Goal: Communication & Community: Answer question/provide support

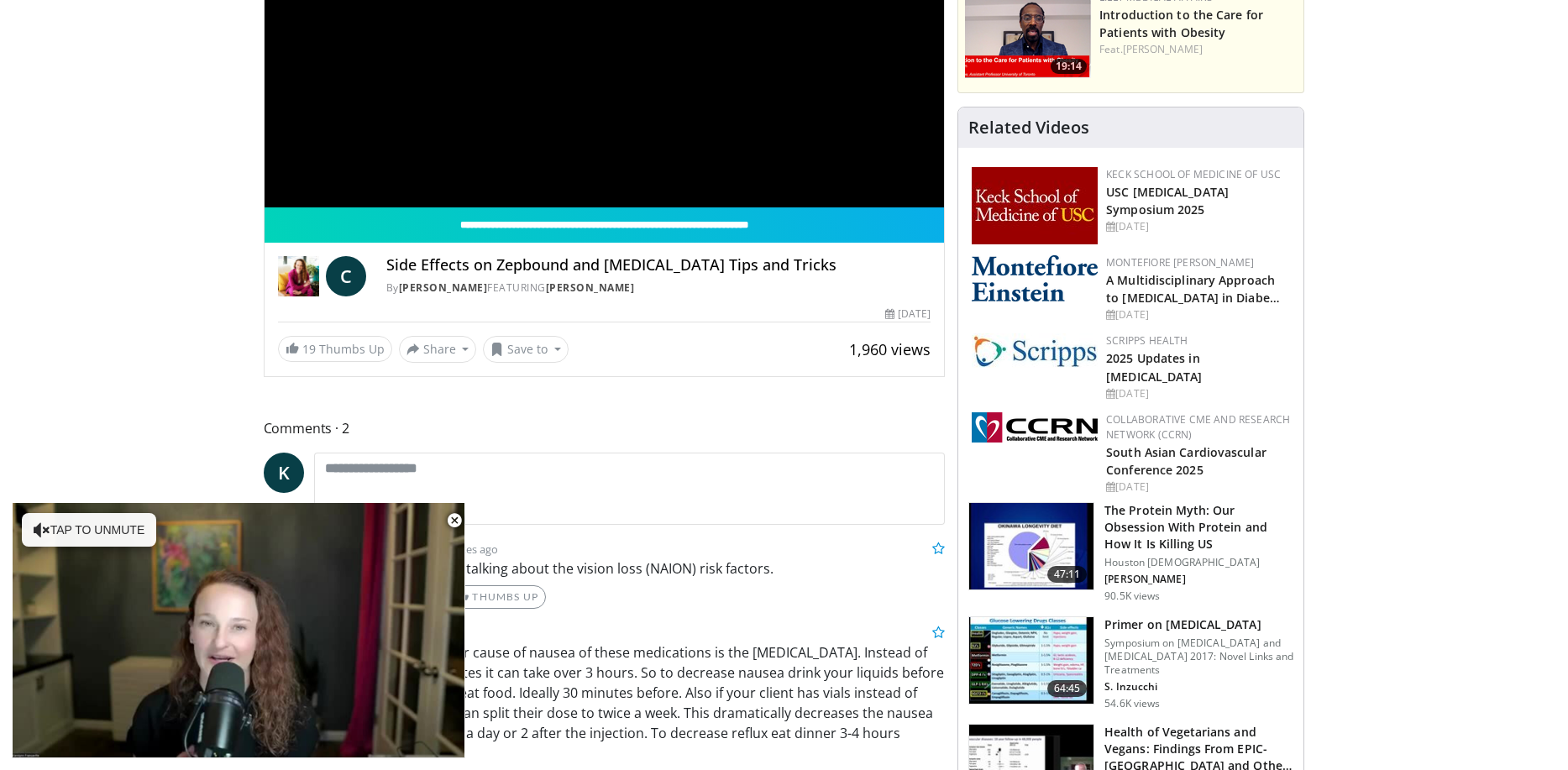
scroll to position [336, 0]
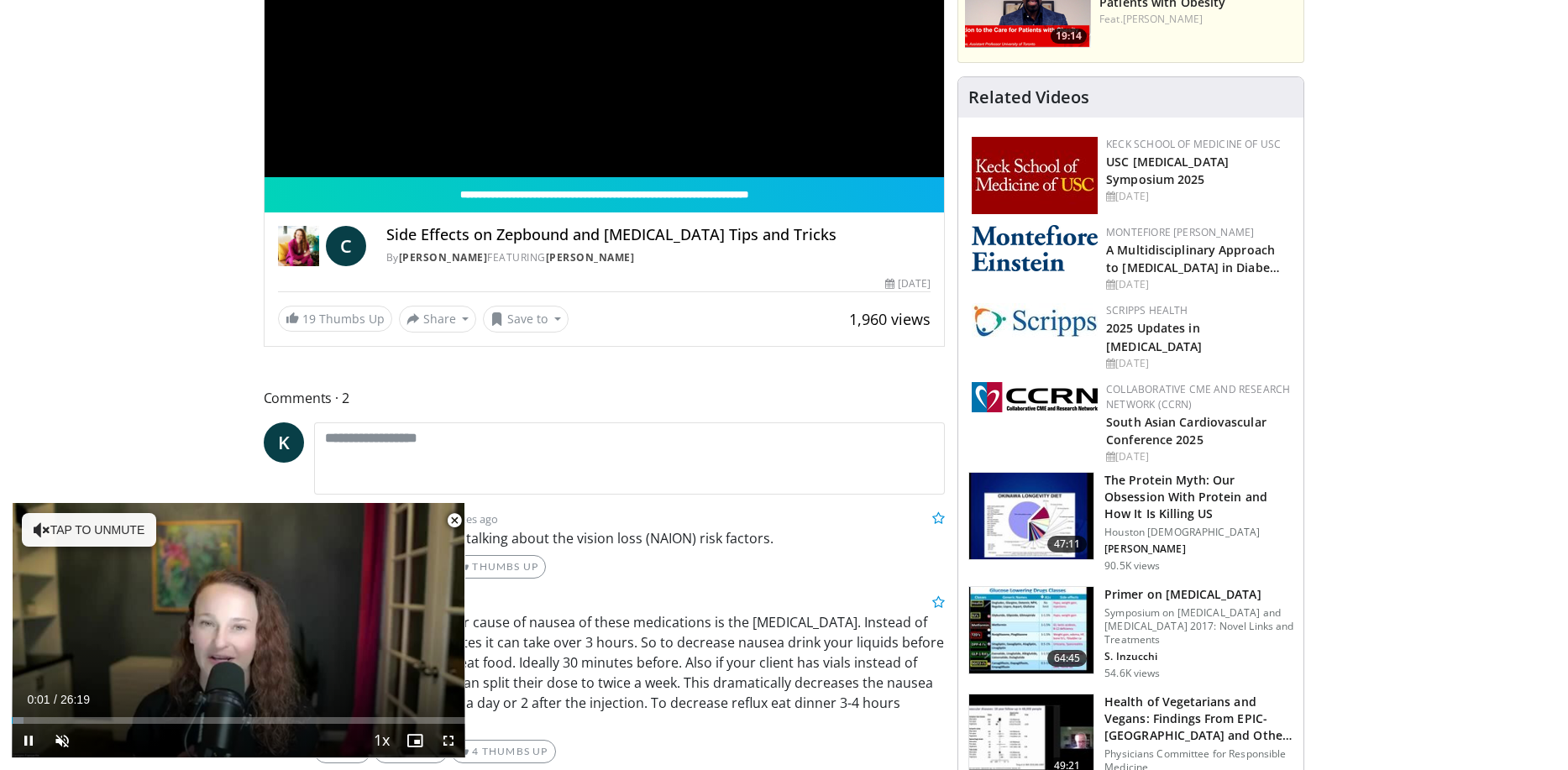
click at [460, 521] on span "Video Player" at bounding box center [454, 520] width 34 height 34
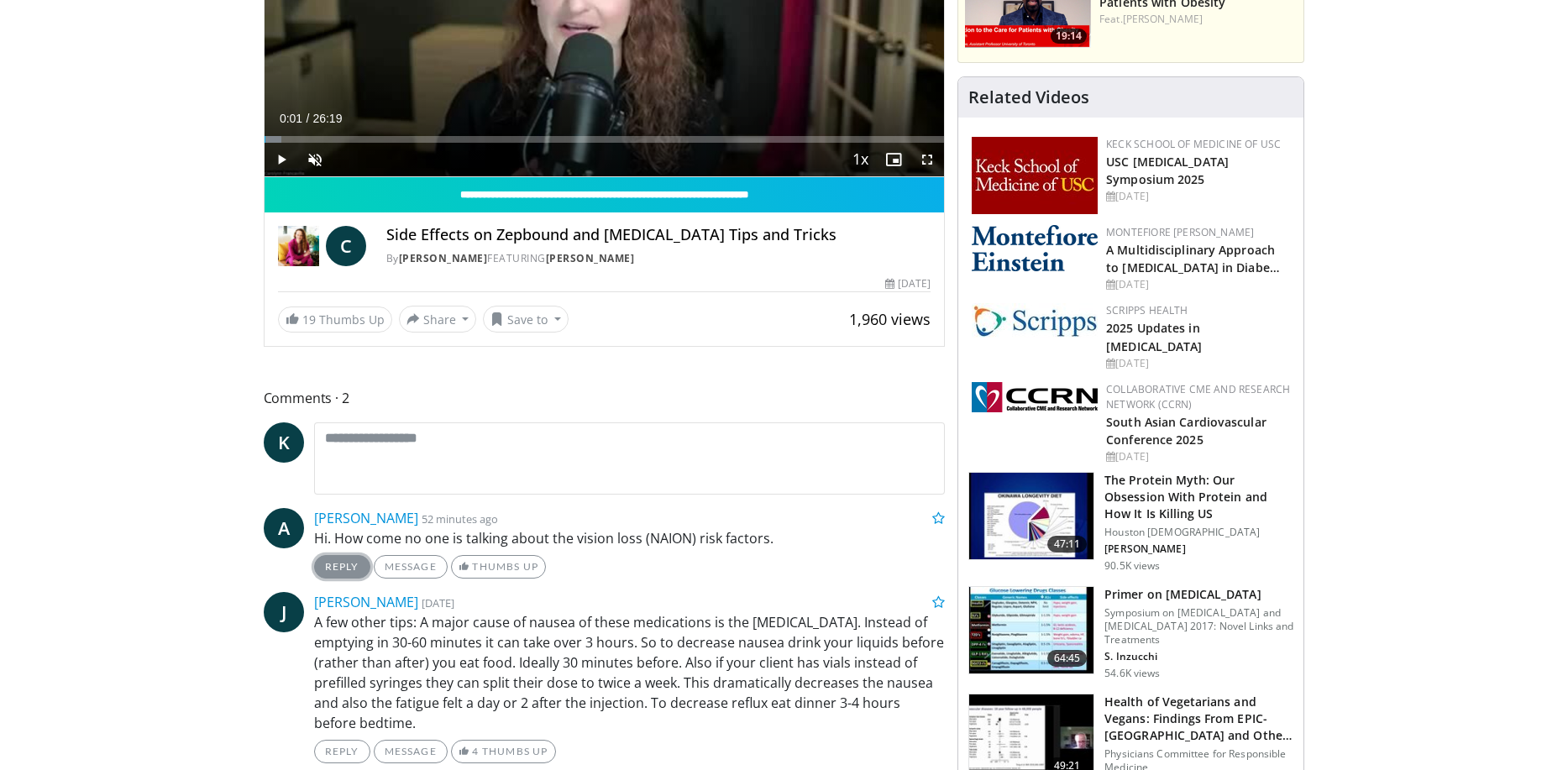
click at [366, 563] on link "Reply" at bounding box center [343, 567] width 56 height 24
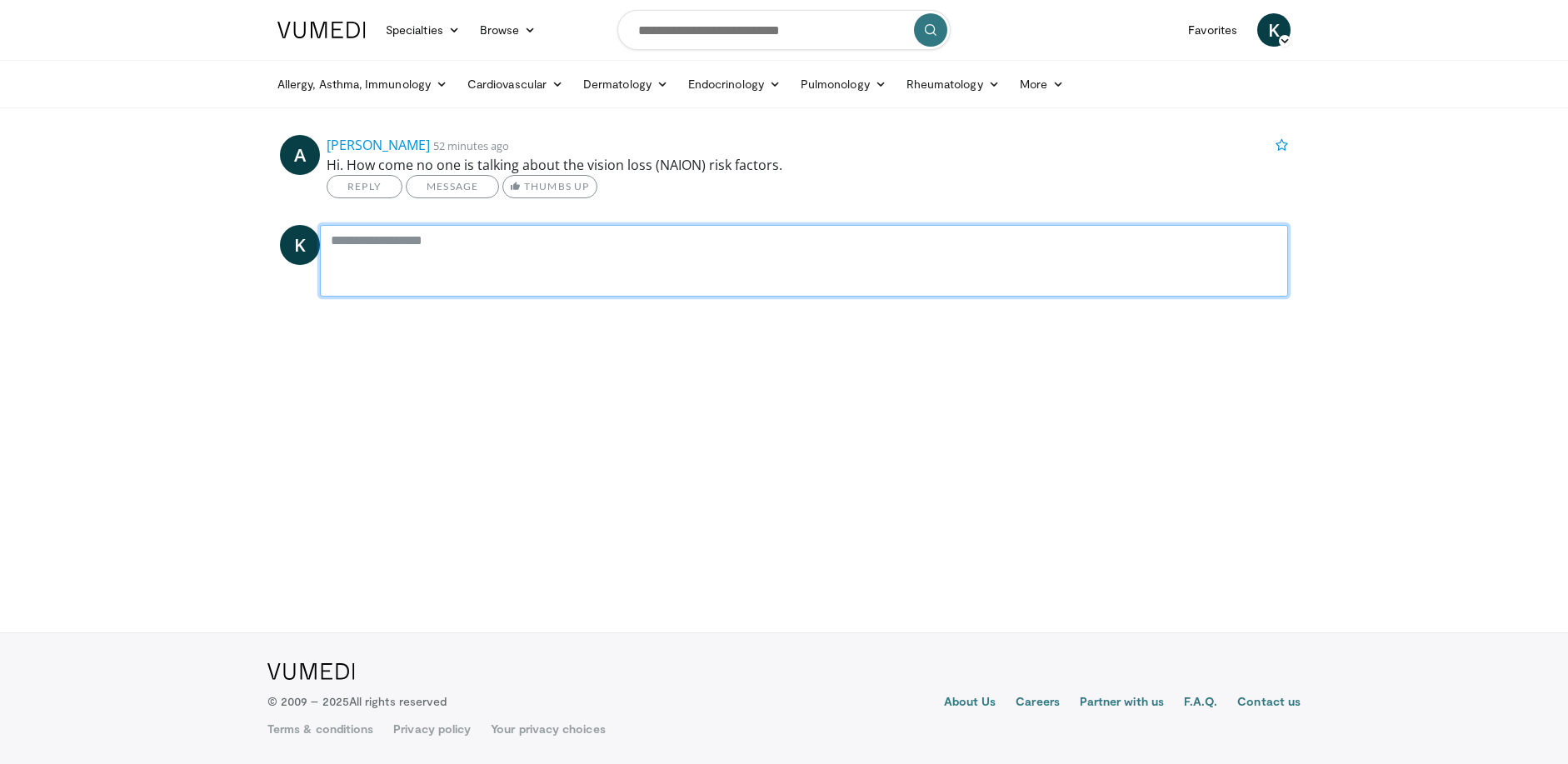
click at [460, 275] on textarea at bounding box center [804, 261] width 968 height 72
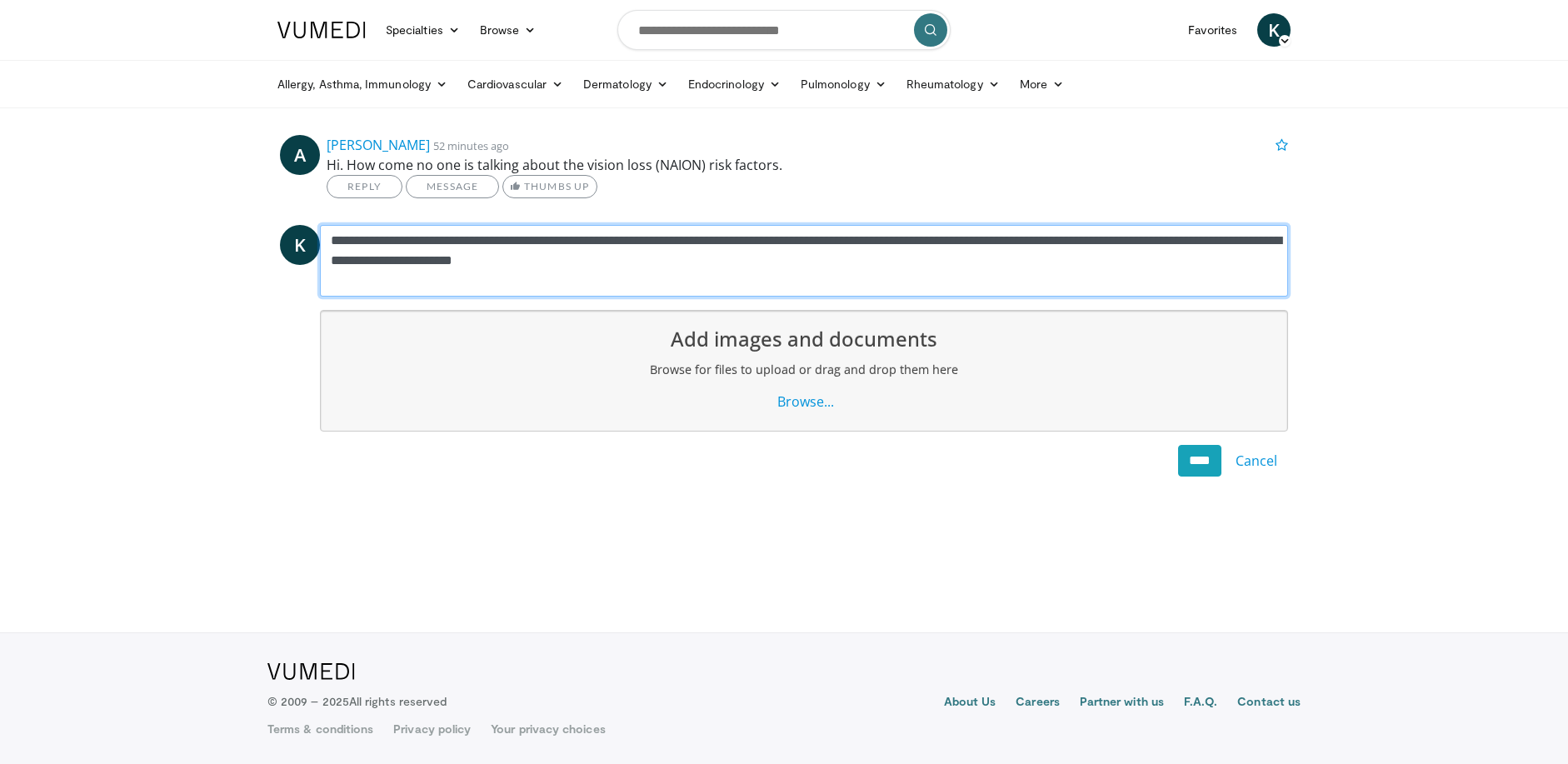
drag, startPoint x: 1038, startPoint y: 253, endPoint x: 1119, endPoint y: 233, distance: 83.4
click at [1119, 233] on textarea "**********" at bounding box center [804, 261] width 968 height 72
type textarea "**********"
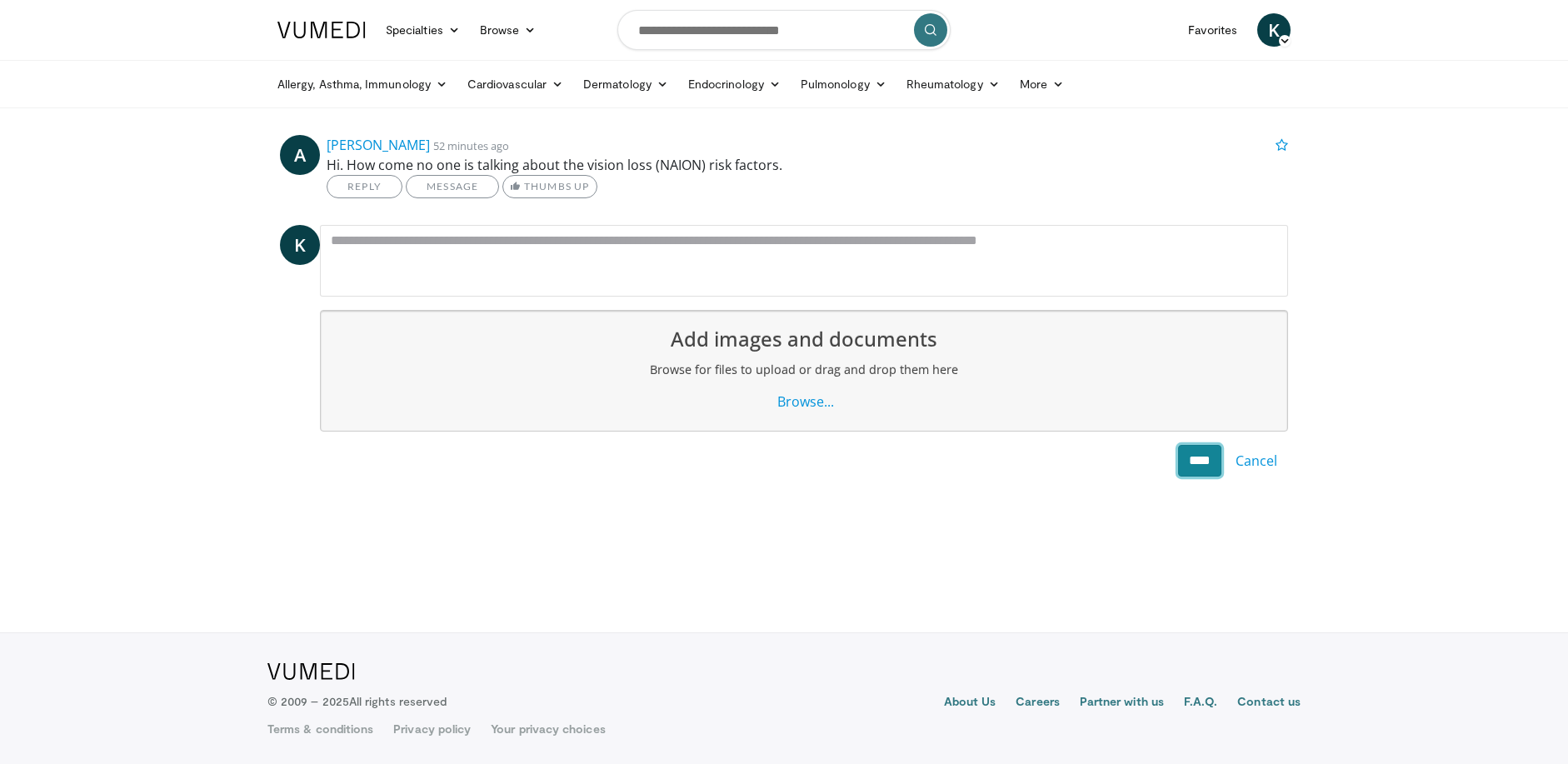
click at [1182, 458] on input "****" at bounding box center [1199, 460] width 43 height 31
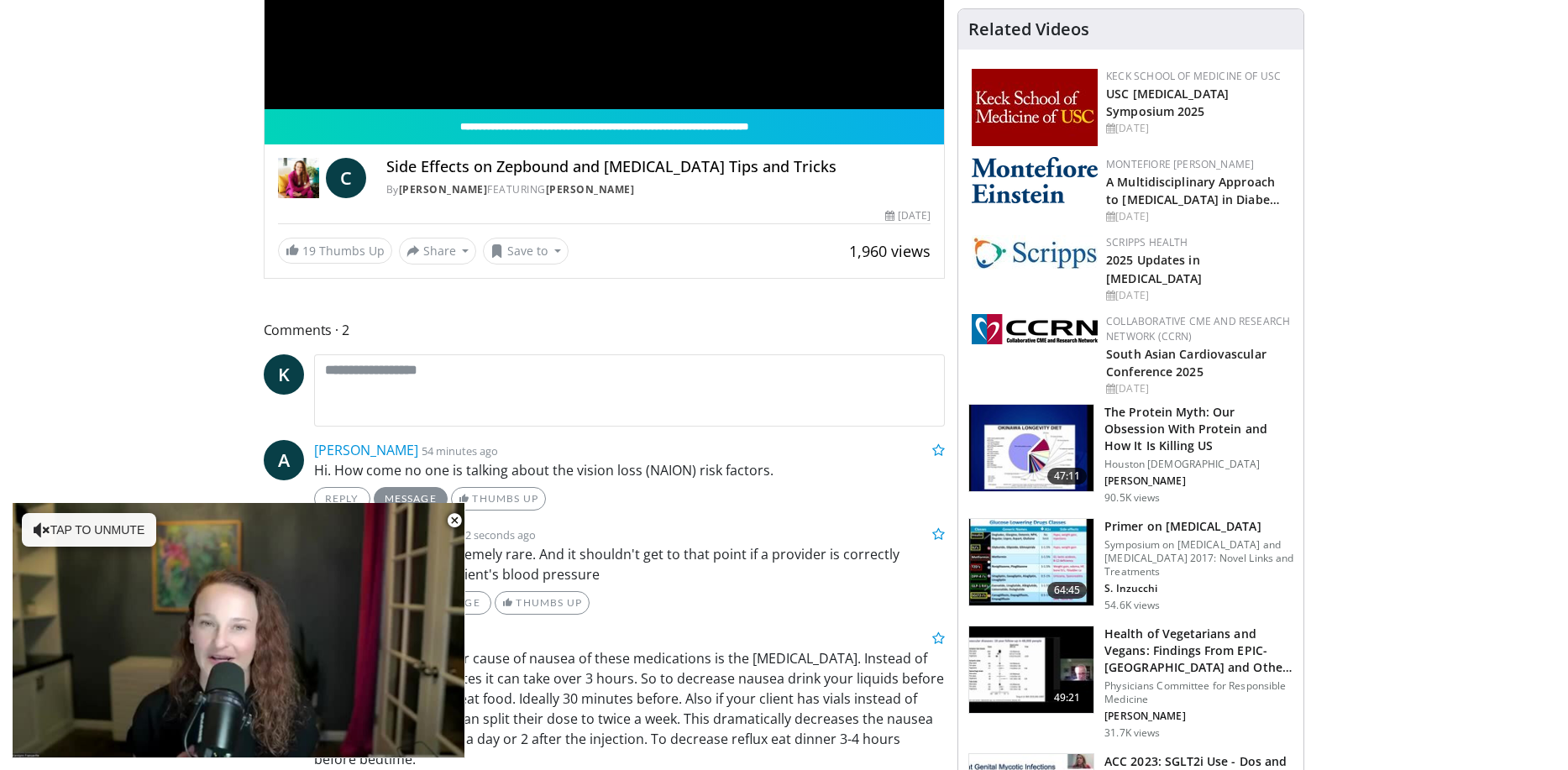
scroll to position [419, 0]
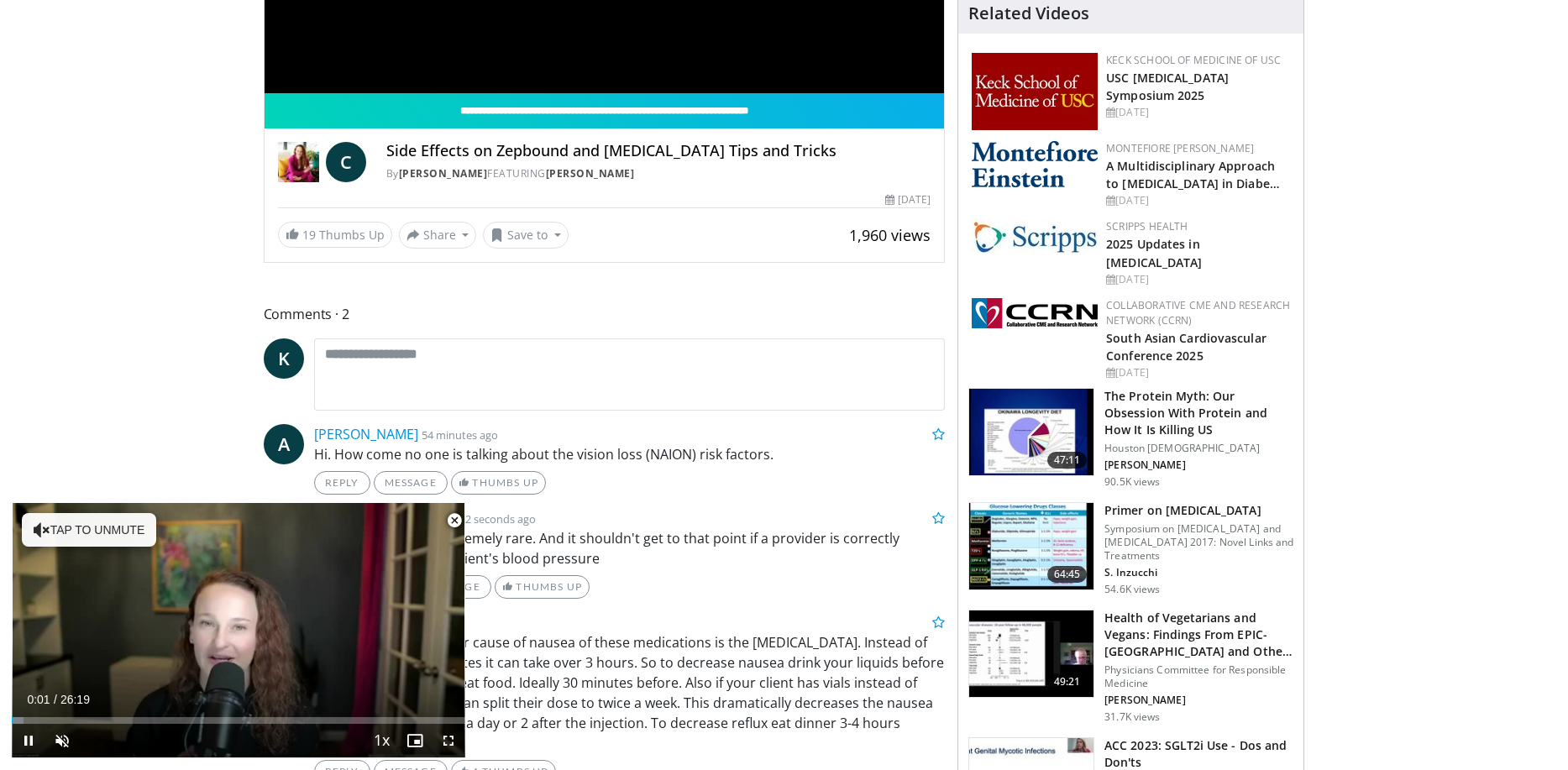
click at [454, 518] on span "Video Player" at bounding box center [454, 520] width 34 height 34
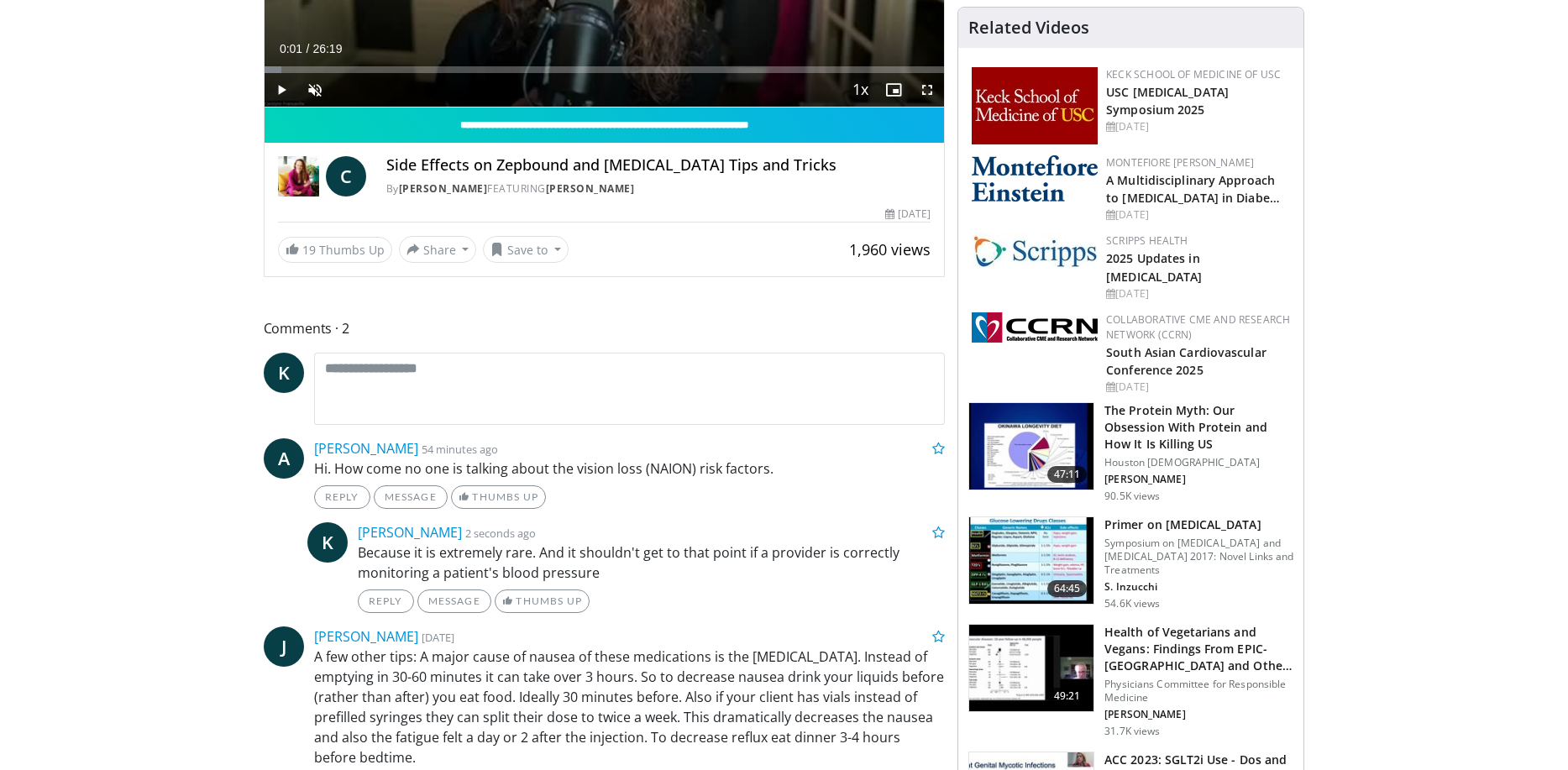
scroll to position [84, 0]
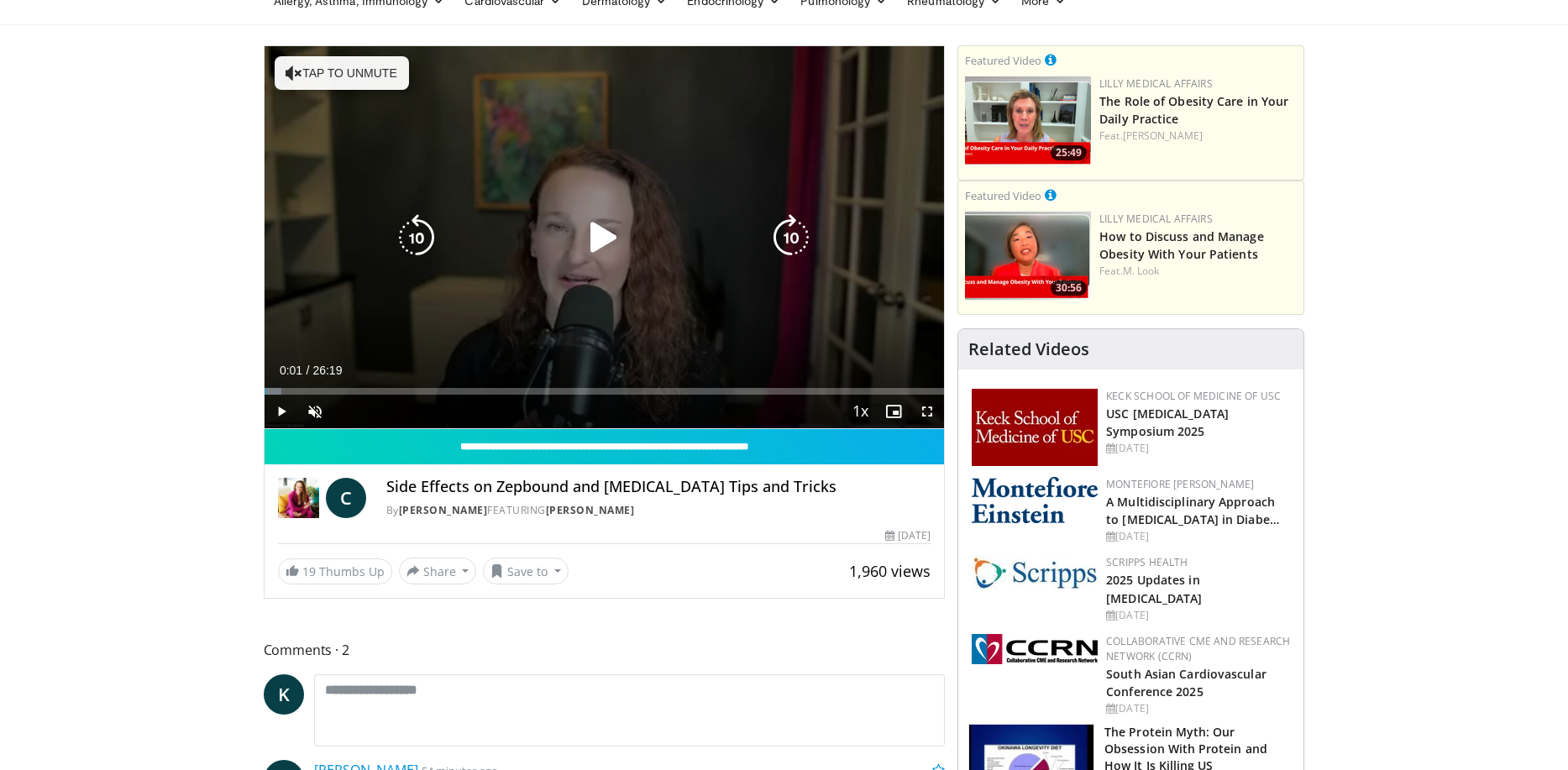
click at [581, 236] on icon "Video Player" at bounding box center [604, 237] width 47 height 47
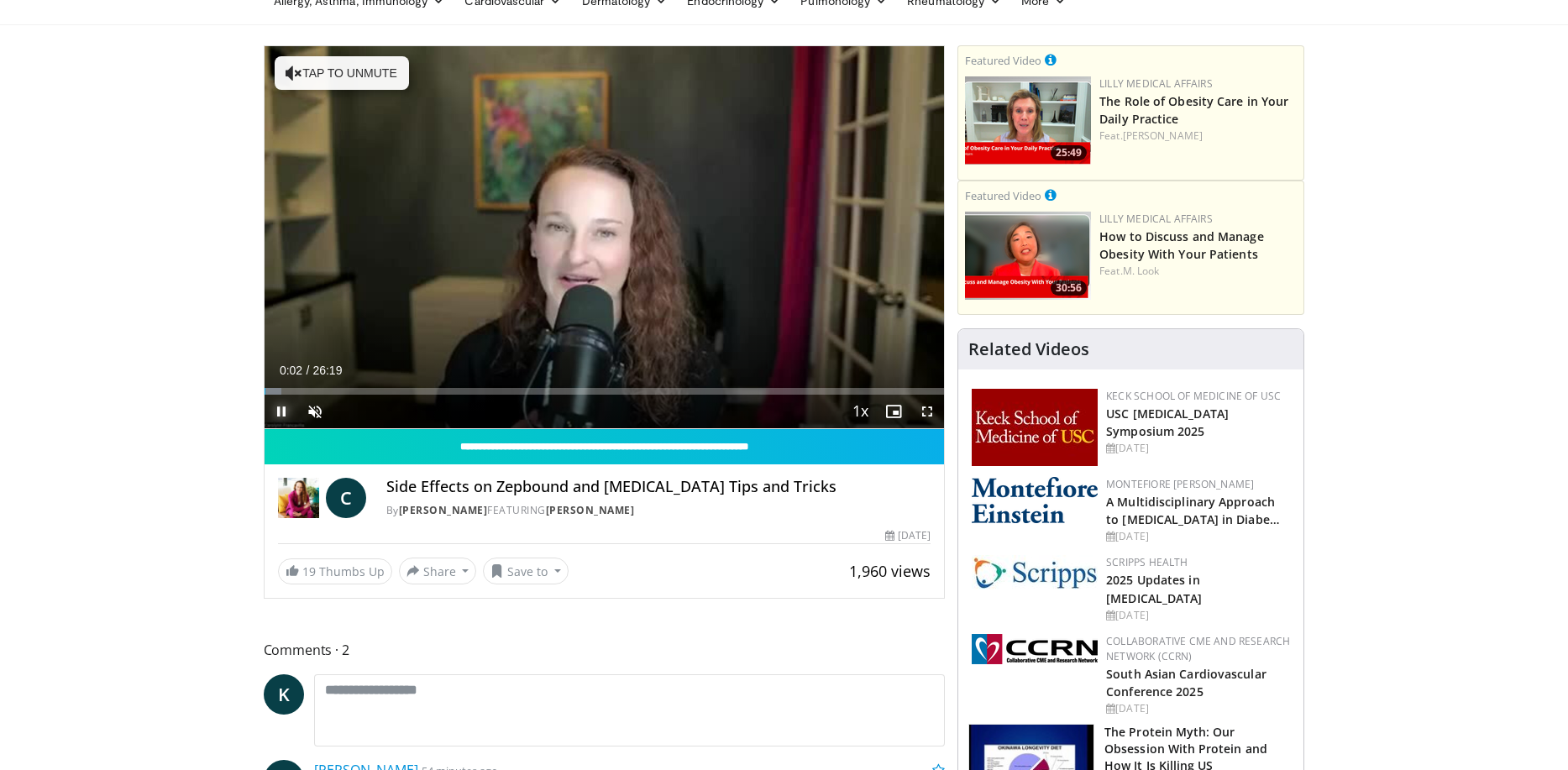
click at [296, 411] on span "Video Player" at bounding box center [281, 411] width 34 height 34
click at [305, 409] on span "Video Player" at bounding box center [315, 411] width 34 height 34
click at [293, 410] on span "Video Player" at bounding box center [281, 411] width 34 height 34
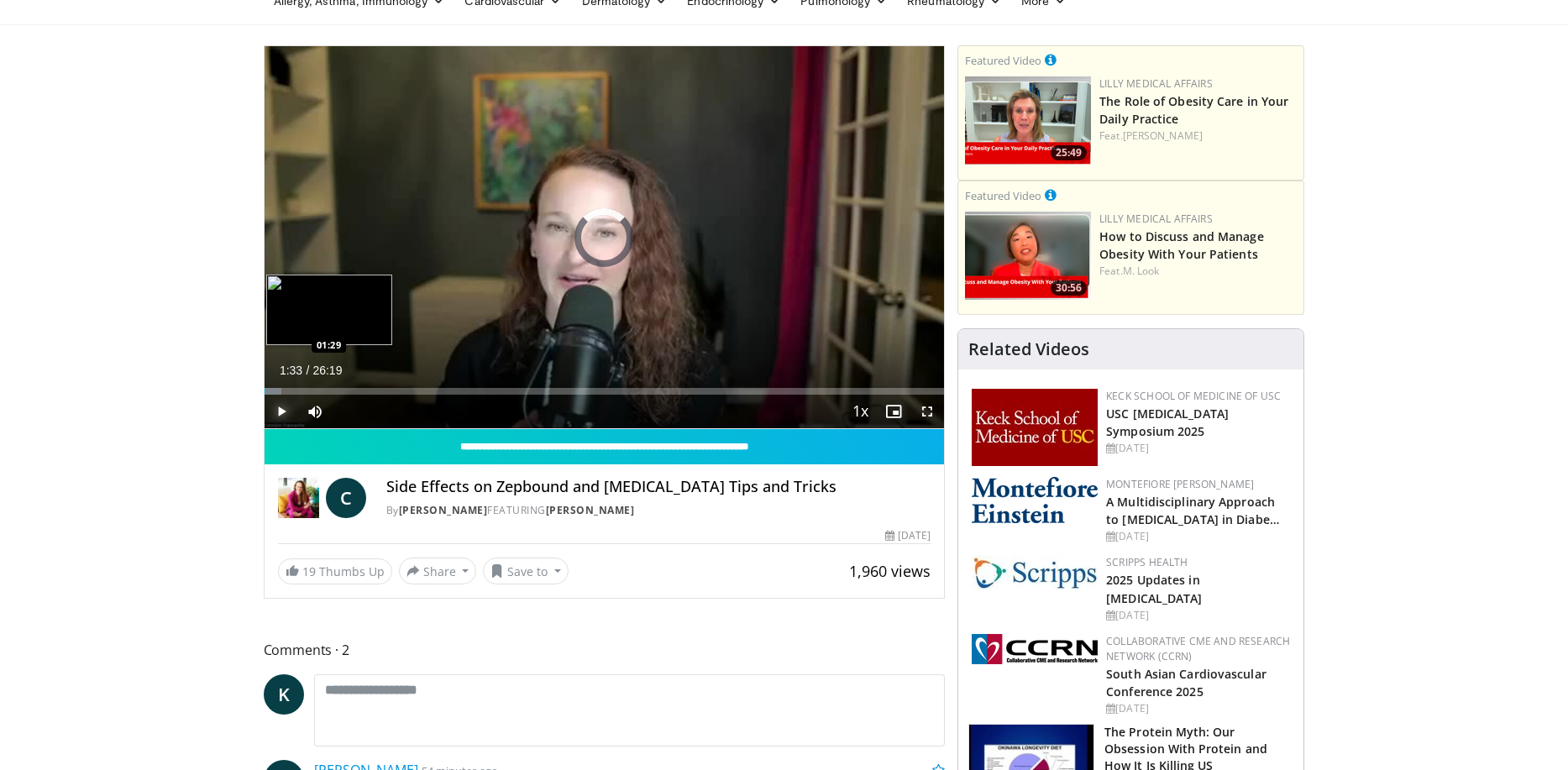
click at [304, 391] on div "Loaded : 2.52% 00:03 01:29" at bounding box center [605, 390] width 681 height 6
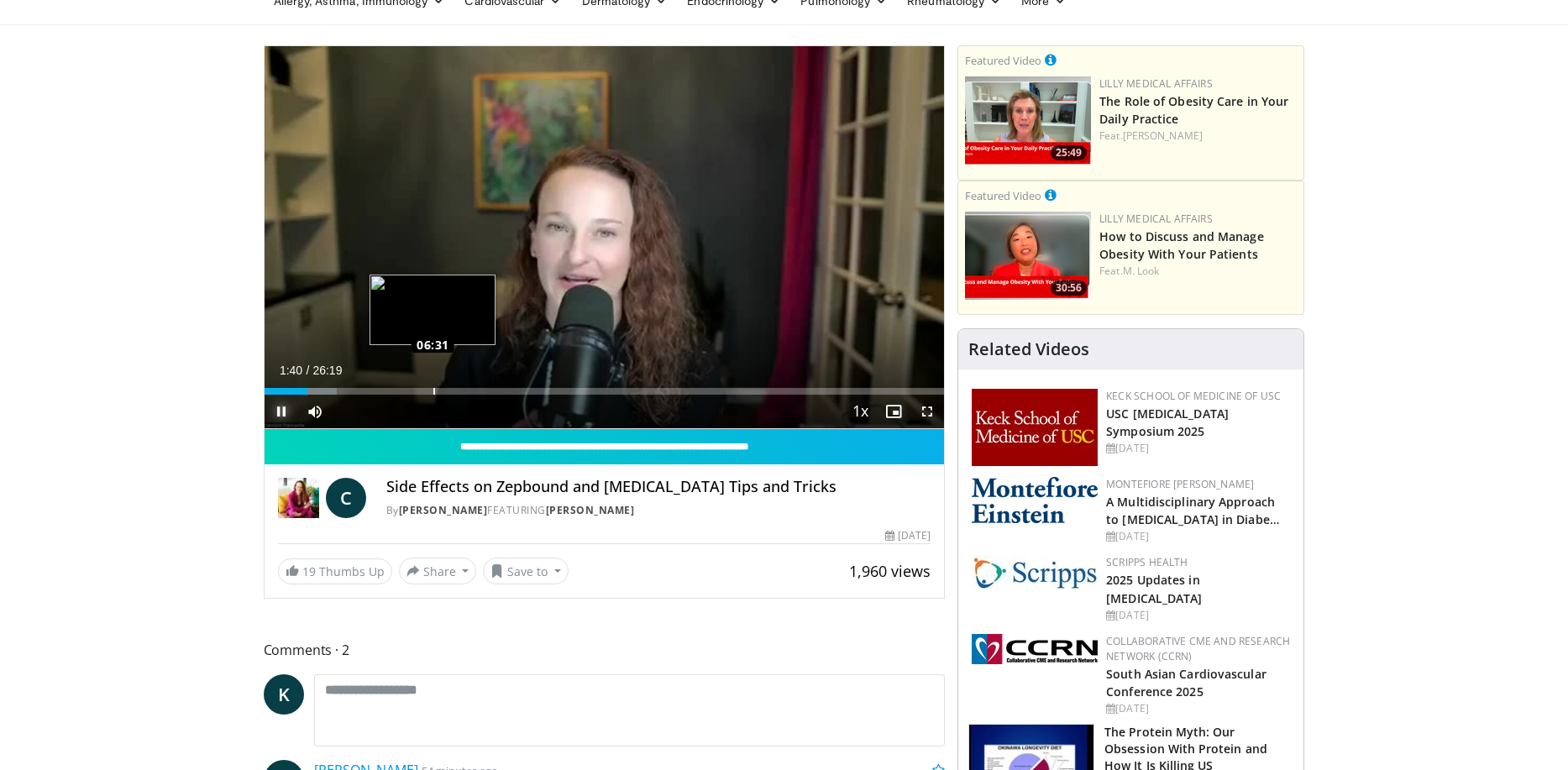
click at [432, 390] on div "Loaded : 10.74% 06:31 06:31" at bounding box center [605, 390] width 681 height 6
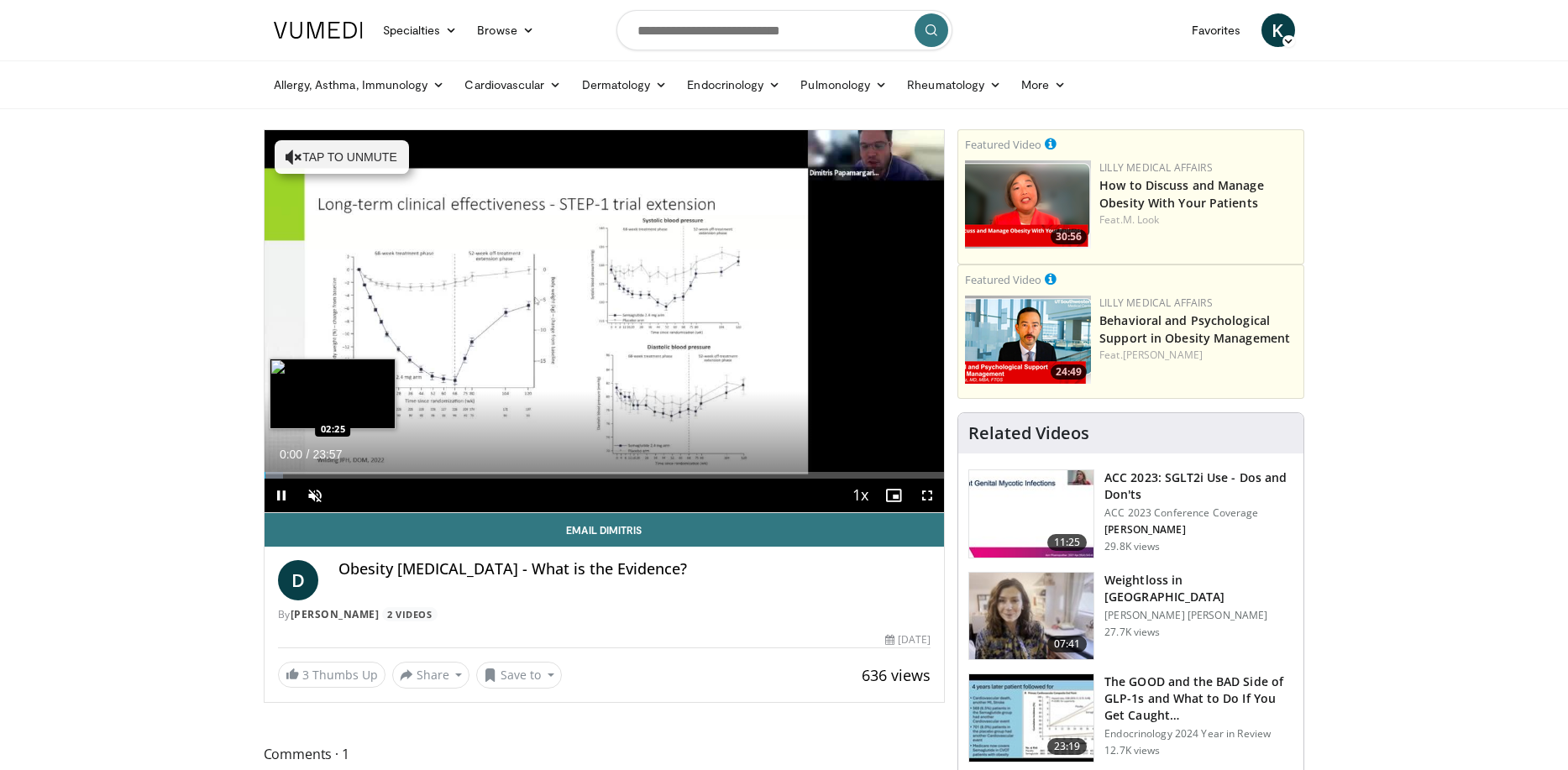
click at [329, 468] on div "Loaded : 2.76% 00:00 02:25" at bounding box center [605, 471] width 681 height 16
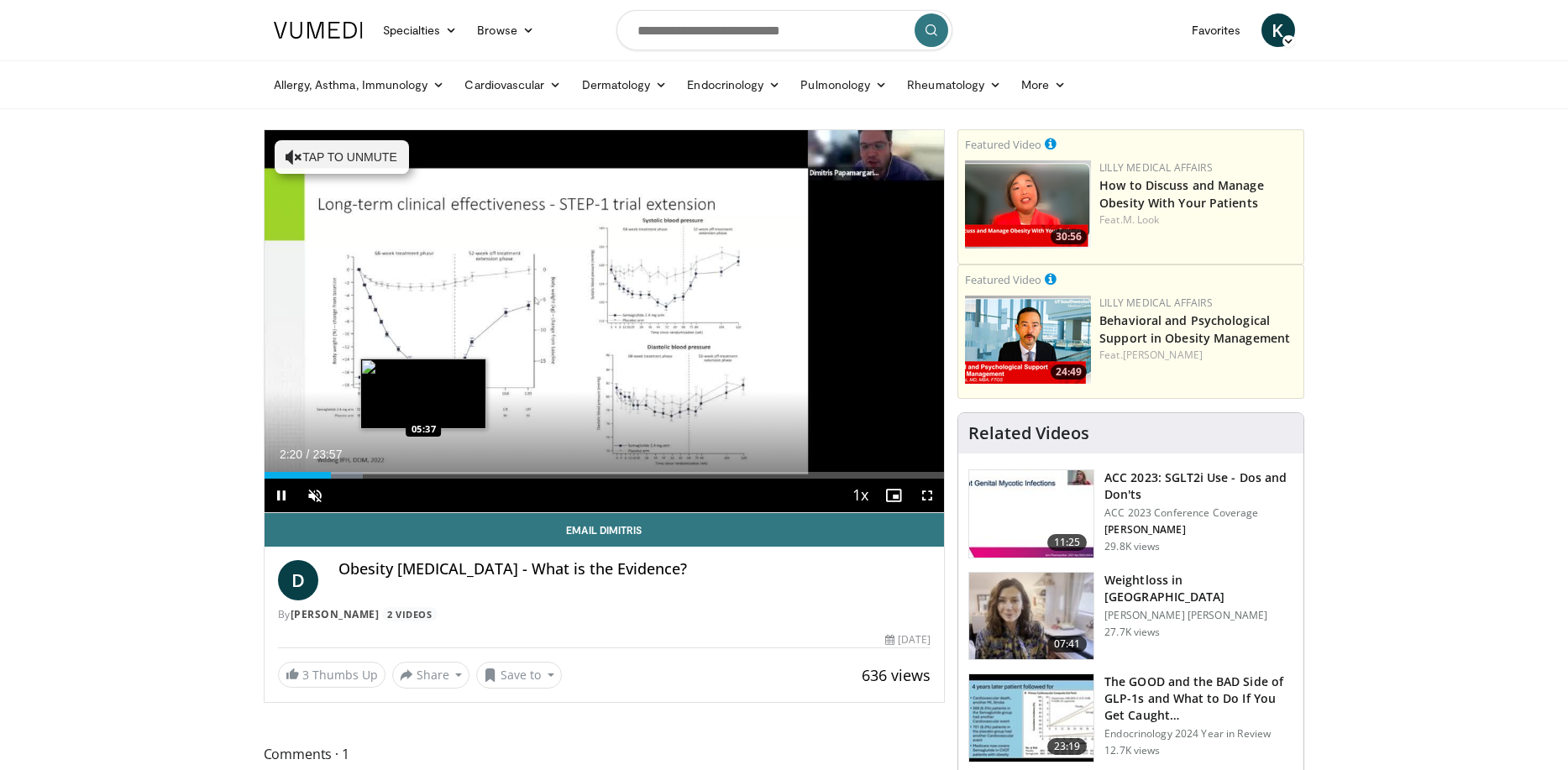
click at [423, 468] on div "Loaded : 14.50% 02:20 05:37" at bounding box center [605, 471] width 681 height 16
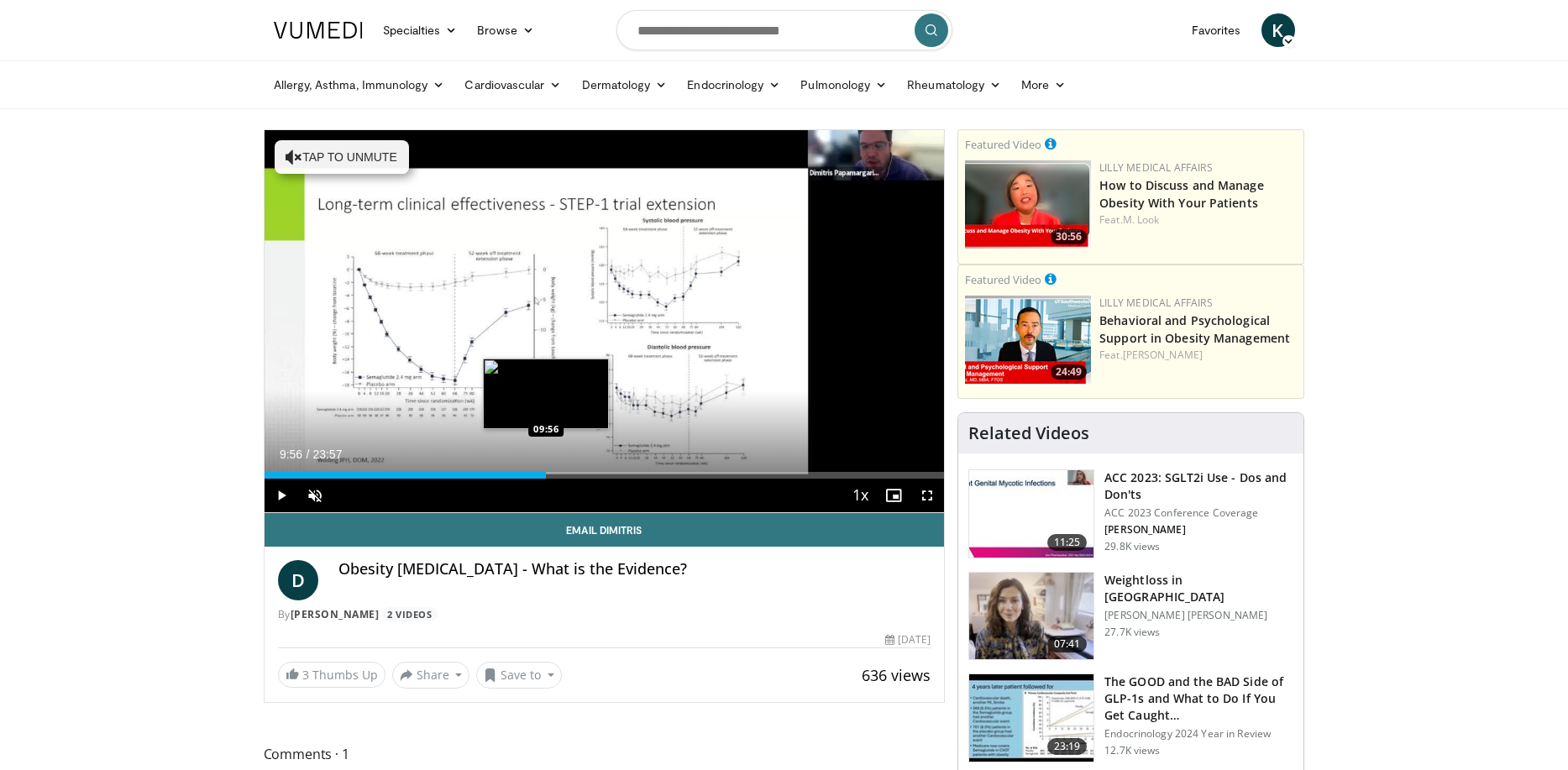
click at [546, 476] on div "Loaded : 0.00% 09:56 09:56" at bounding box center [605, 475] width 681 height 6
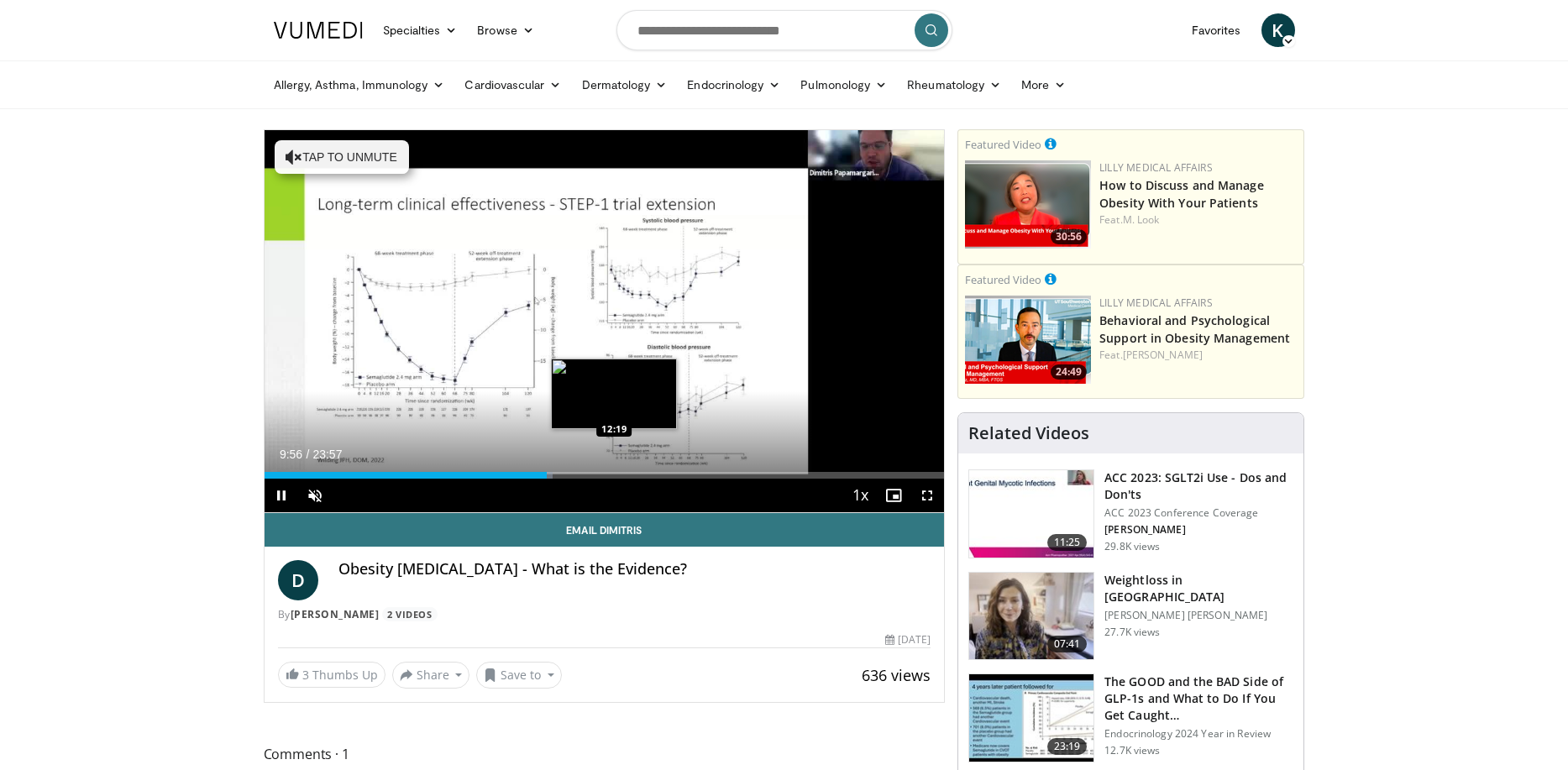
click at [614, 473] on div "Loaded : 42.45% 09:56 12:19" at bounding box center [605, 475] width 681 height 6
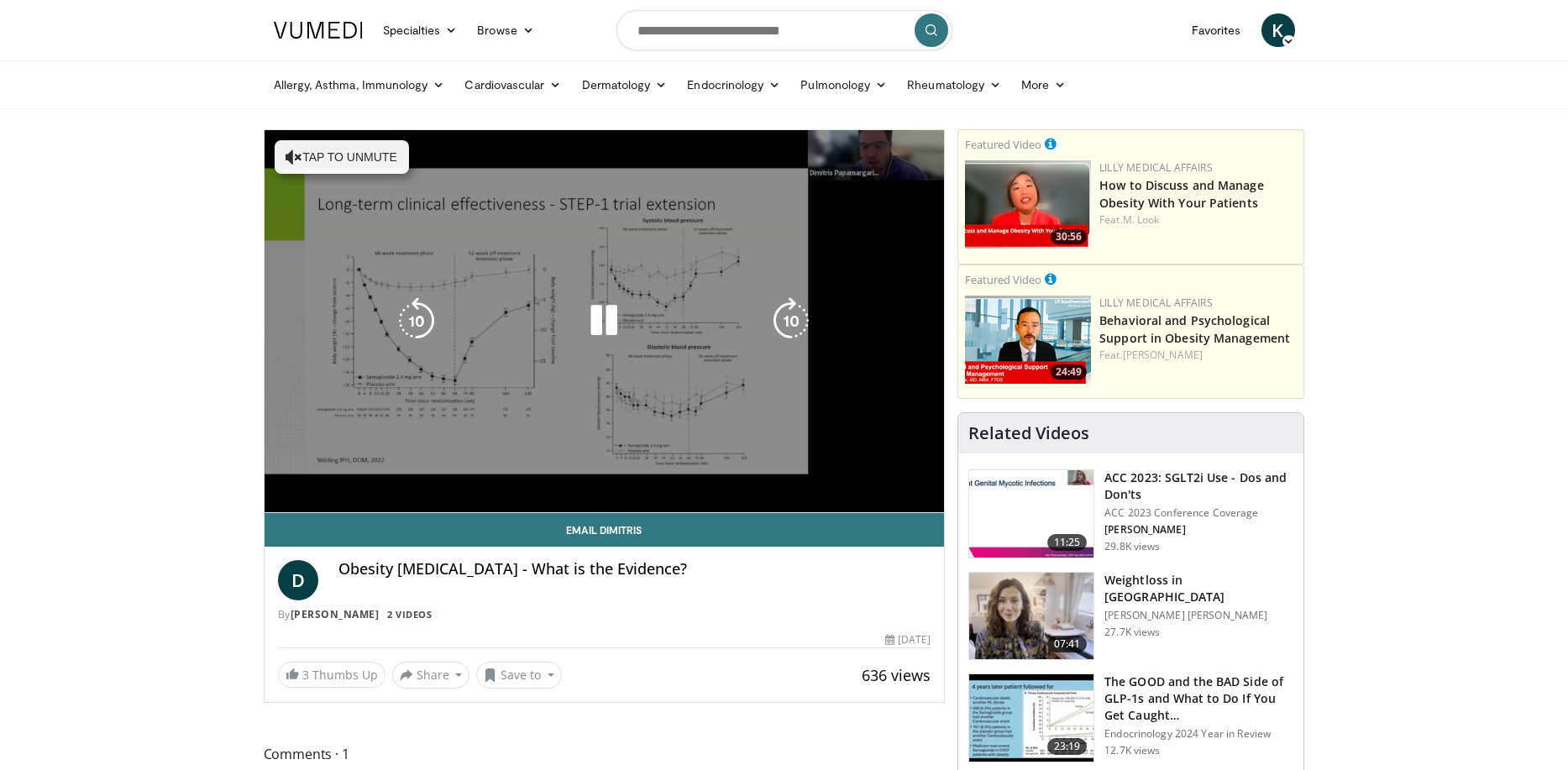
click at [767, 465] on video-js "**********" at bounding box center [605, 322] width 681 height 383
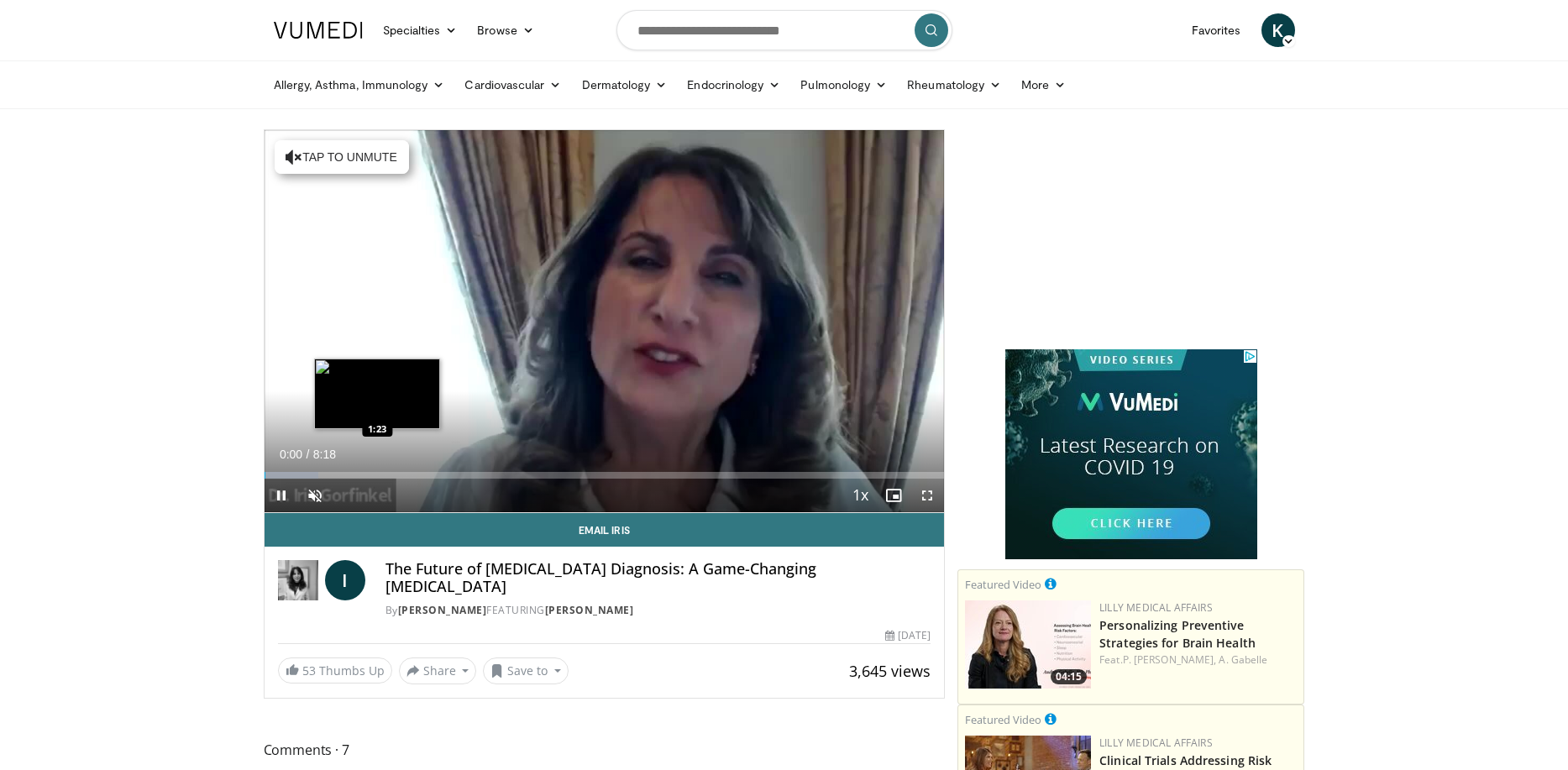
click at [377, 476] on div "Loaded : 7.96% 0:00 1:23" at bounding box center [605, 475] width 681 height 6
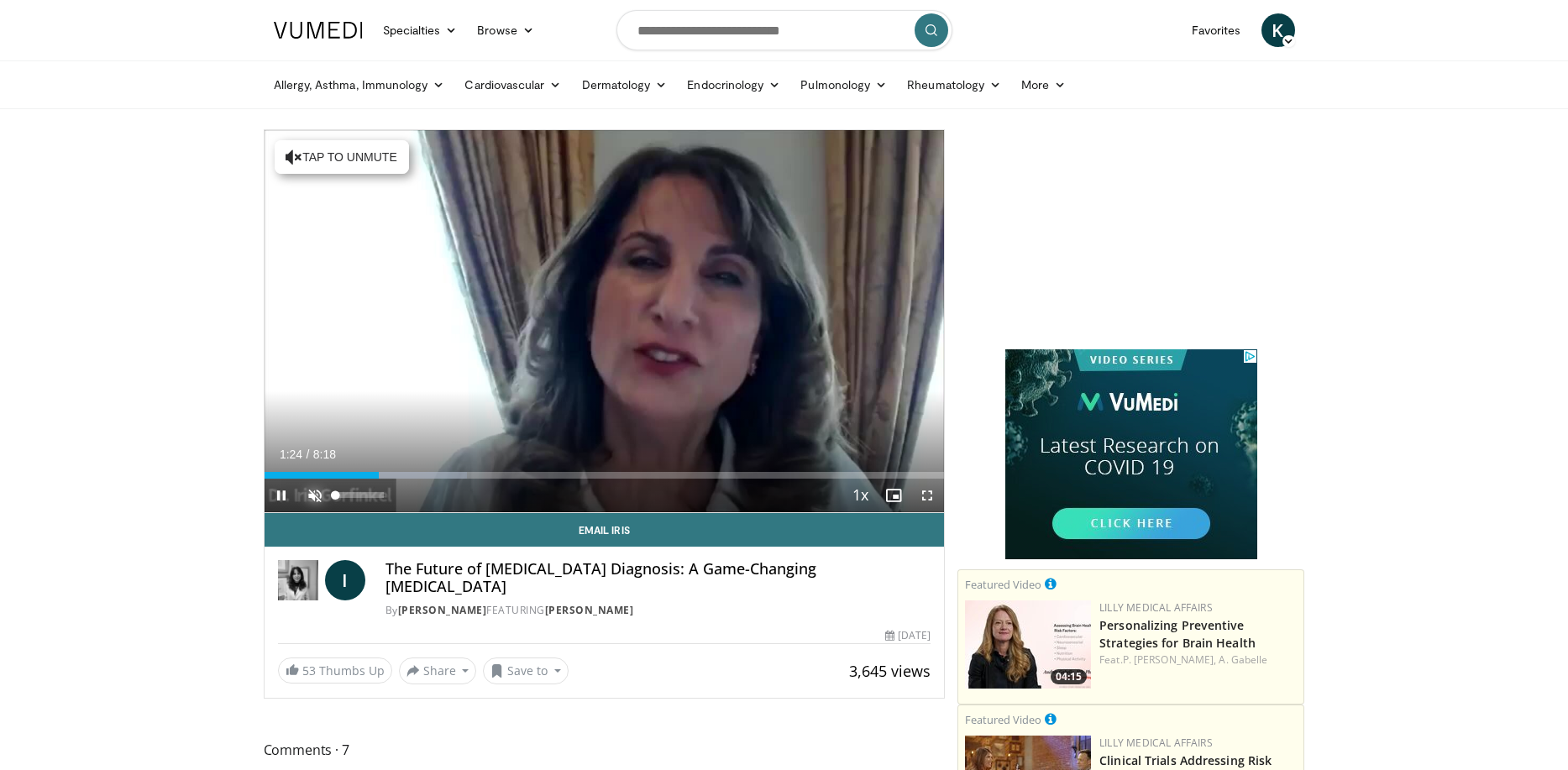
click at [315, 489] on span "Video Player" at bounding box center [315, 495] width 34 height 34
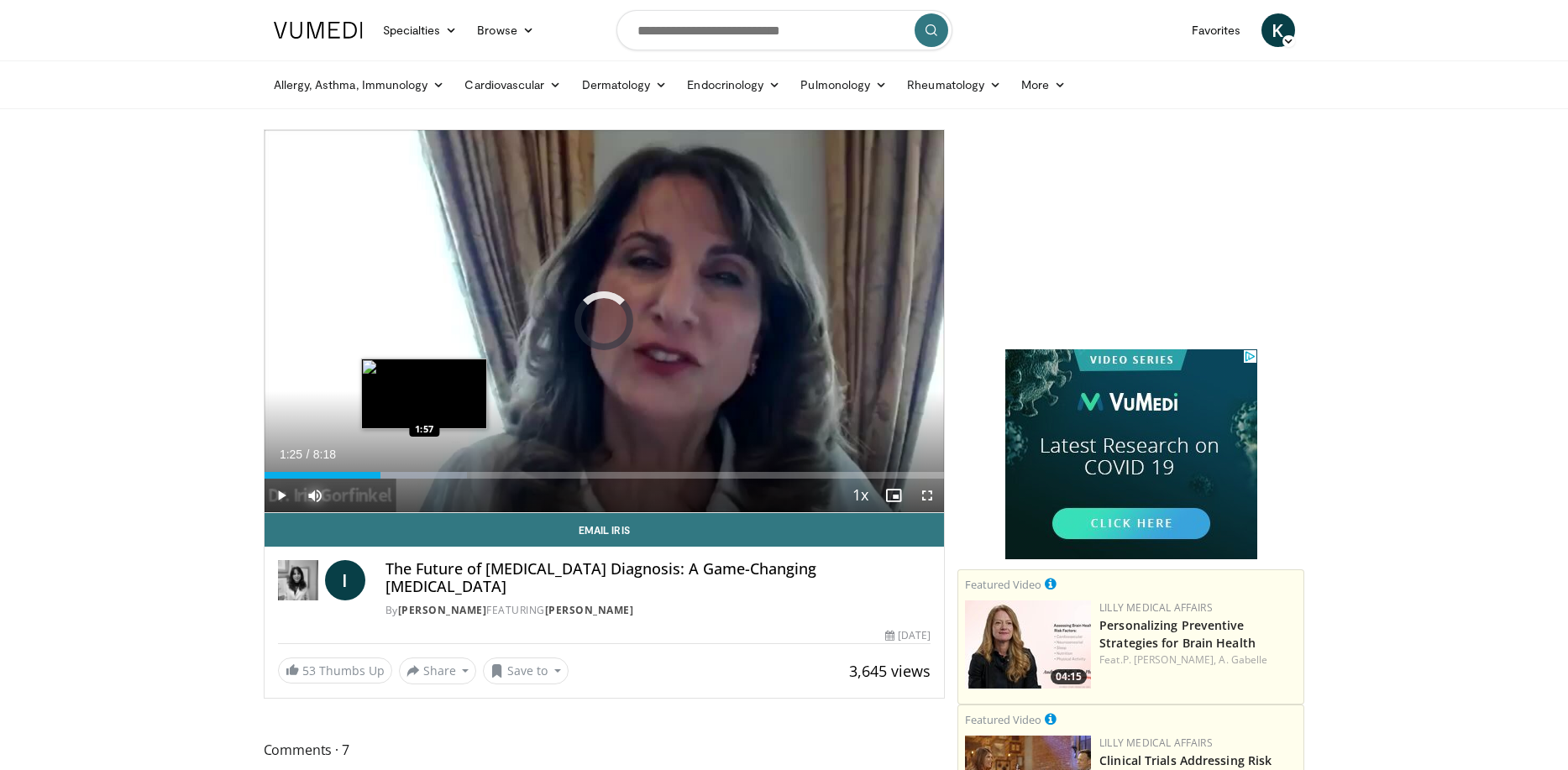
click at [424, 466] on div "Loaded : 29.86% 1:25 1:57" at bounding box center [605, 471] width 681 height 16
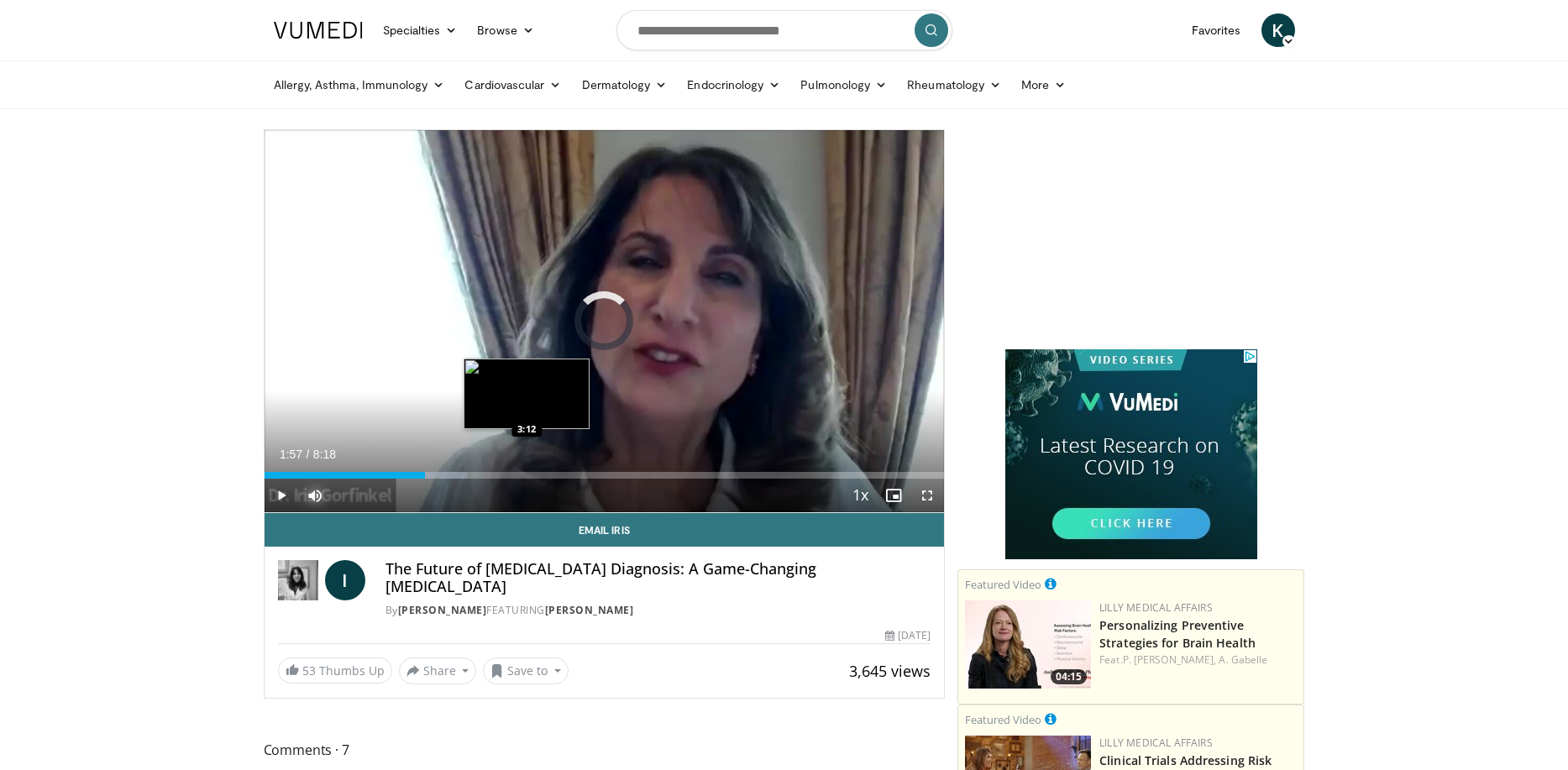
click at [528, 467] on div "Loaded : 29.86% 1:58 3:12" at bounding box center [605, 471] width 681 height 16
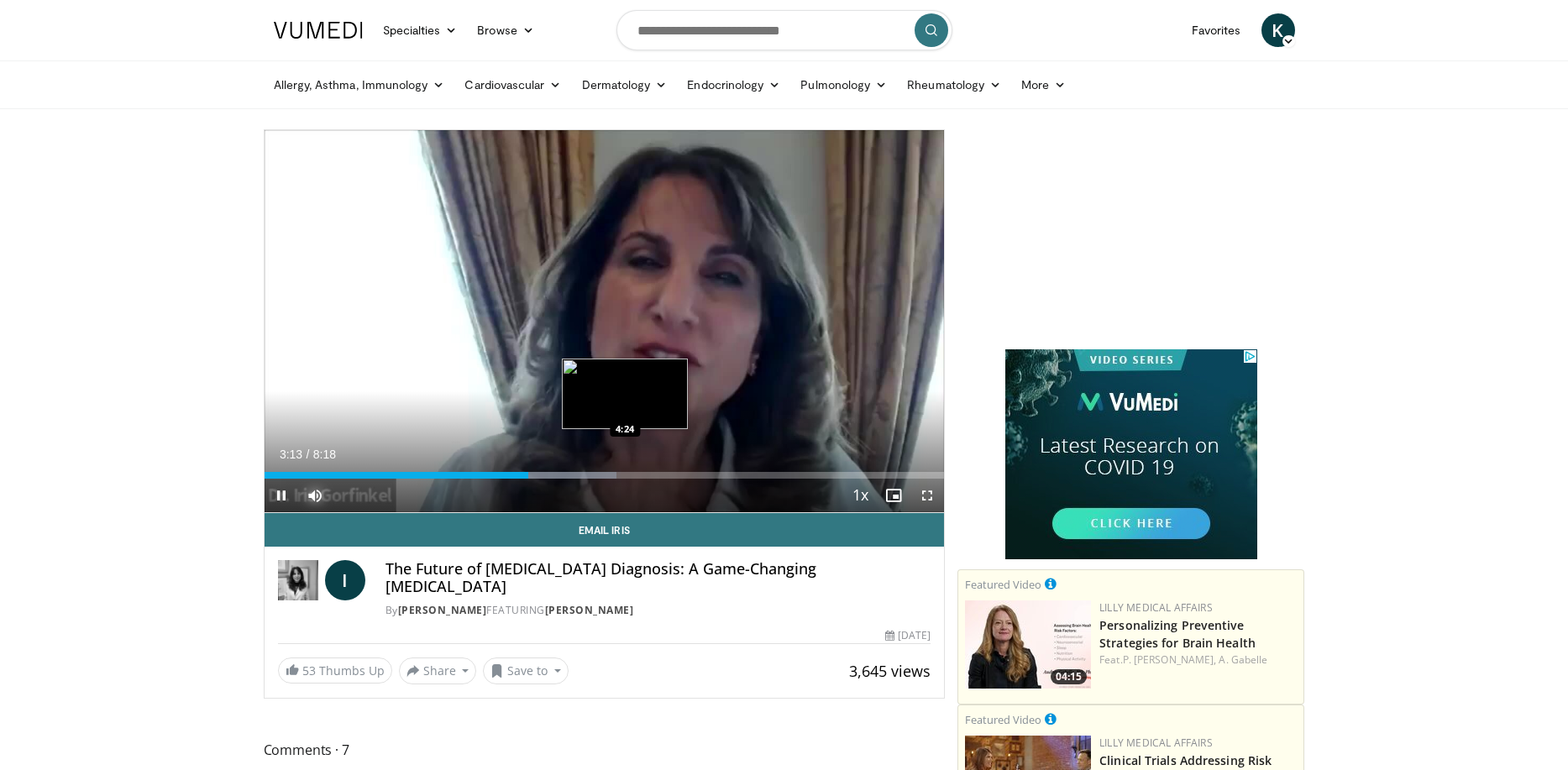
click at [625, 467] on div "Loaded : 51.76% 3:13 4:24" at bounding box center [605, 471] width 681 height 16
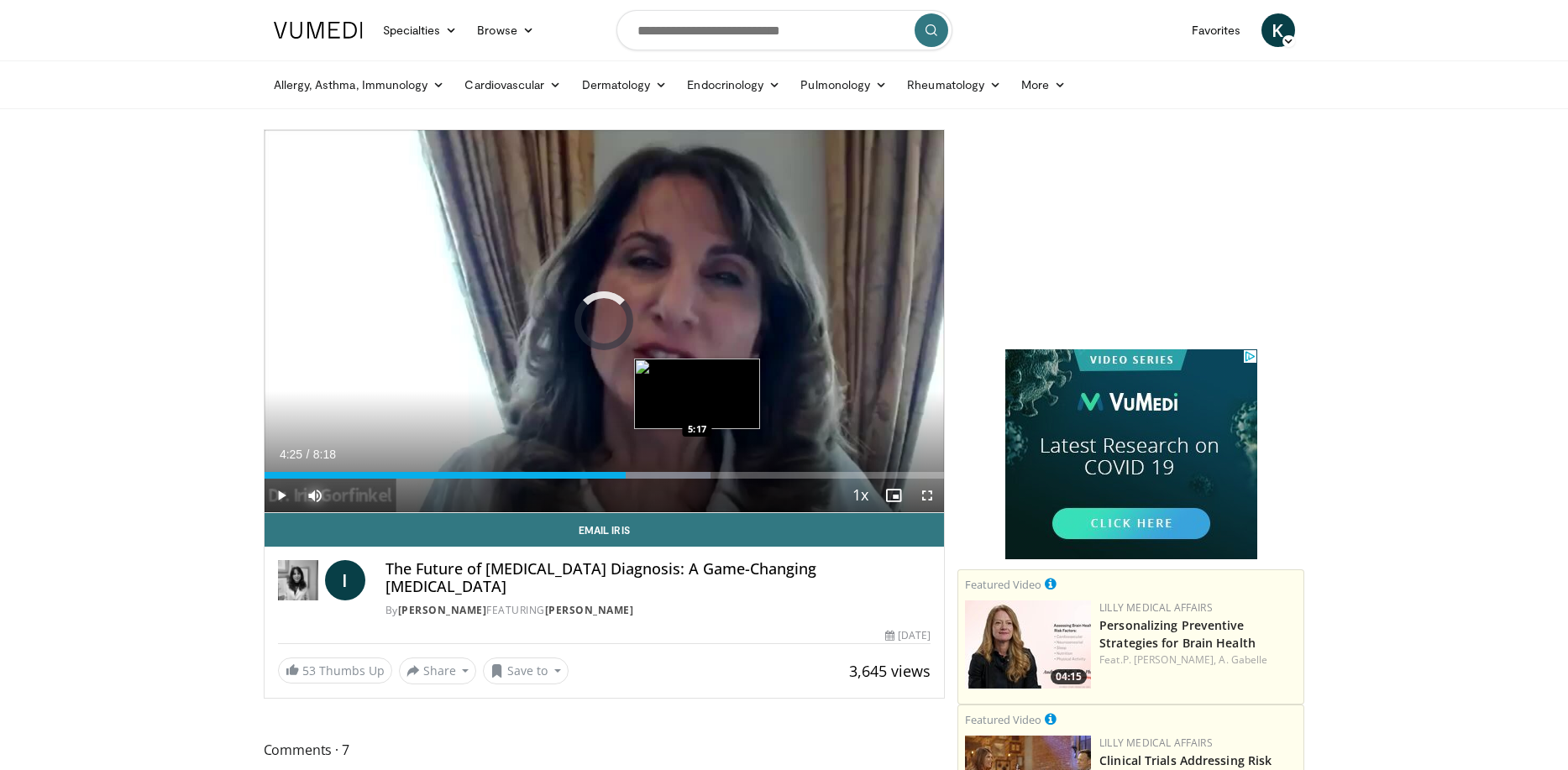
click at [698, 476] on div "Progress Bar" at bounding box center [664, 475] width 92 height 6
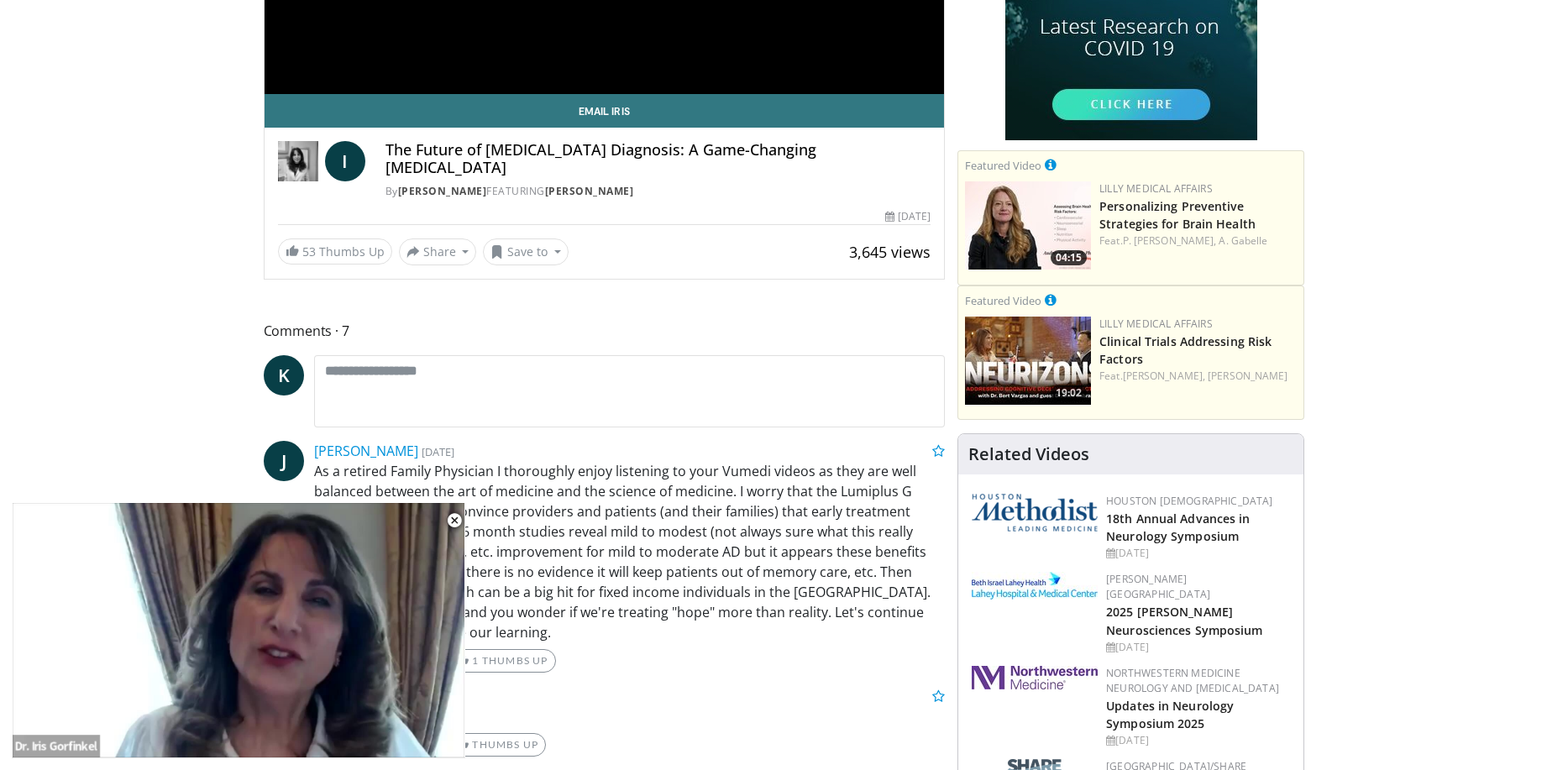
scroll to position [419, 0]
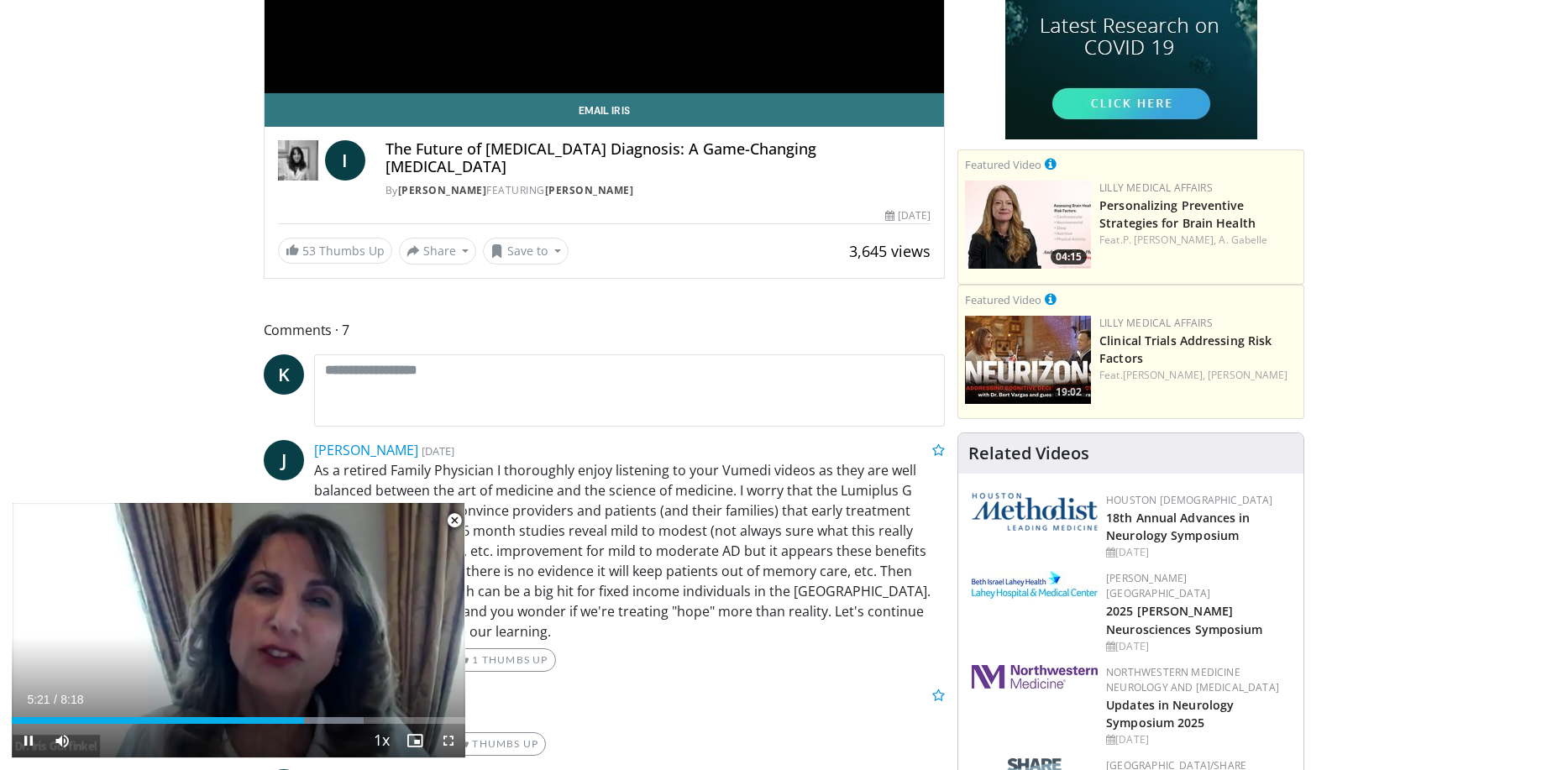
click at [450, 519] on span "Video Player" at bounding box center [454, 520] width 34 height 34
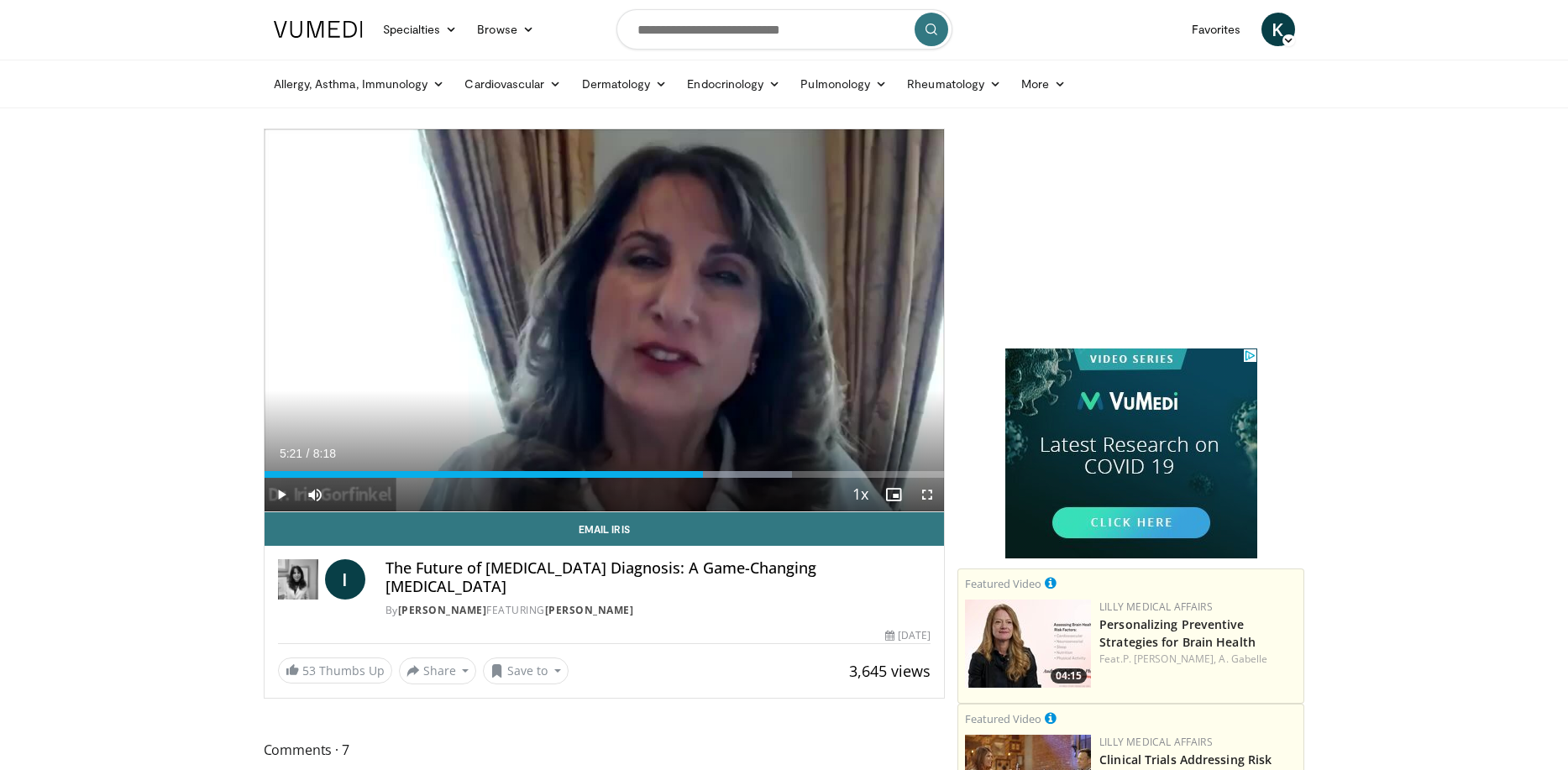
scroll to position [0, 0]
click at [762, 479] on div "Current Time 5:21 / Duration 8:18 Play Skip Backward Skip Forward Mute 96% Load…" at bounding box center [605, 495] width 681 height 34
click at [771, 473] on div "Progress Bar" at bounding box center [727, 475] width 130 height 6
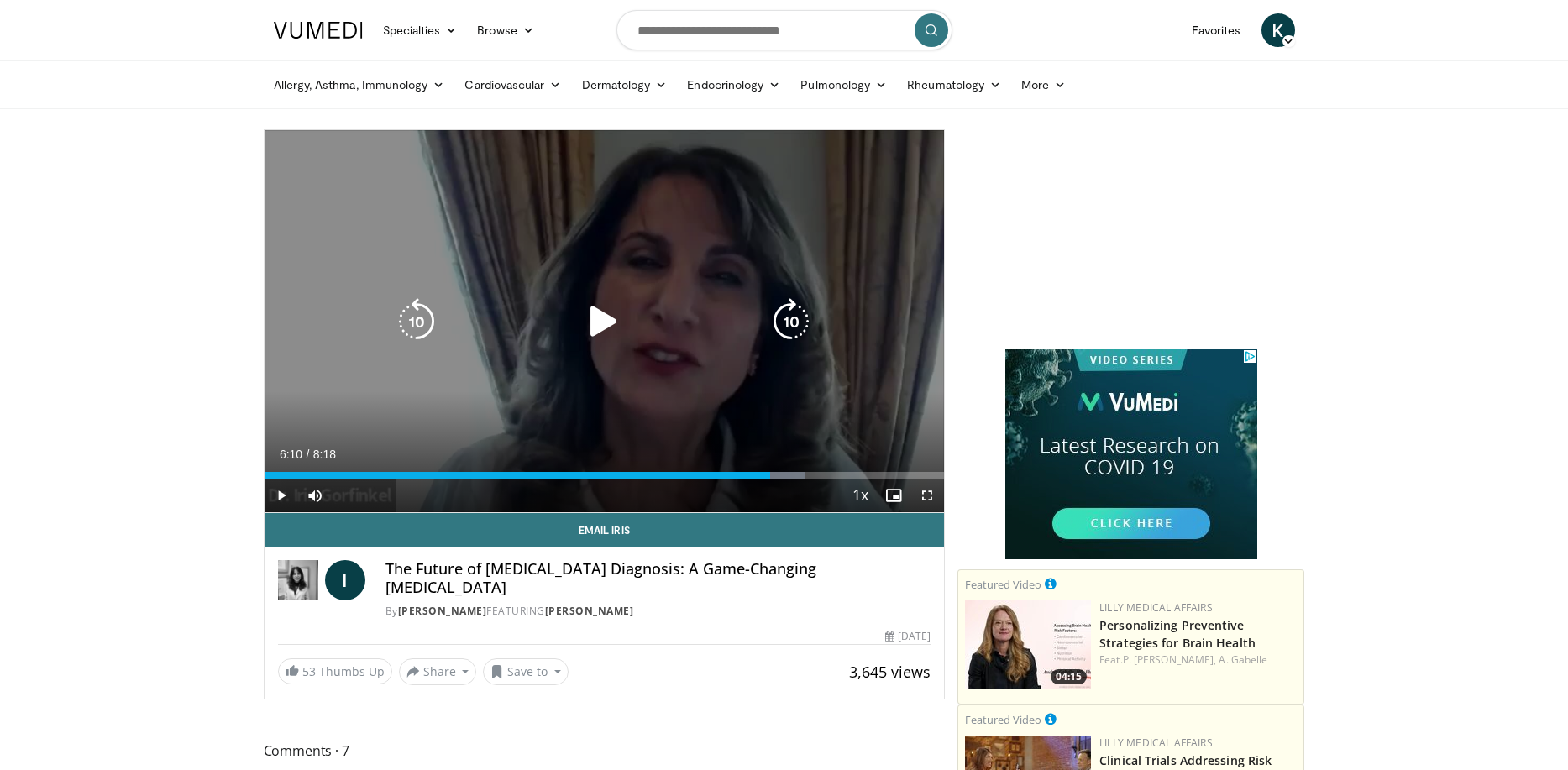
click at [760, 371] on div "10 seconds Tap to unmute" at bounding box center [605, 322] width 681 height 382
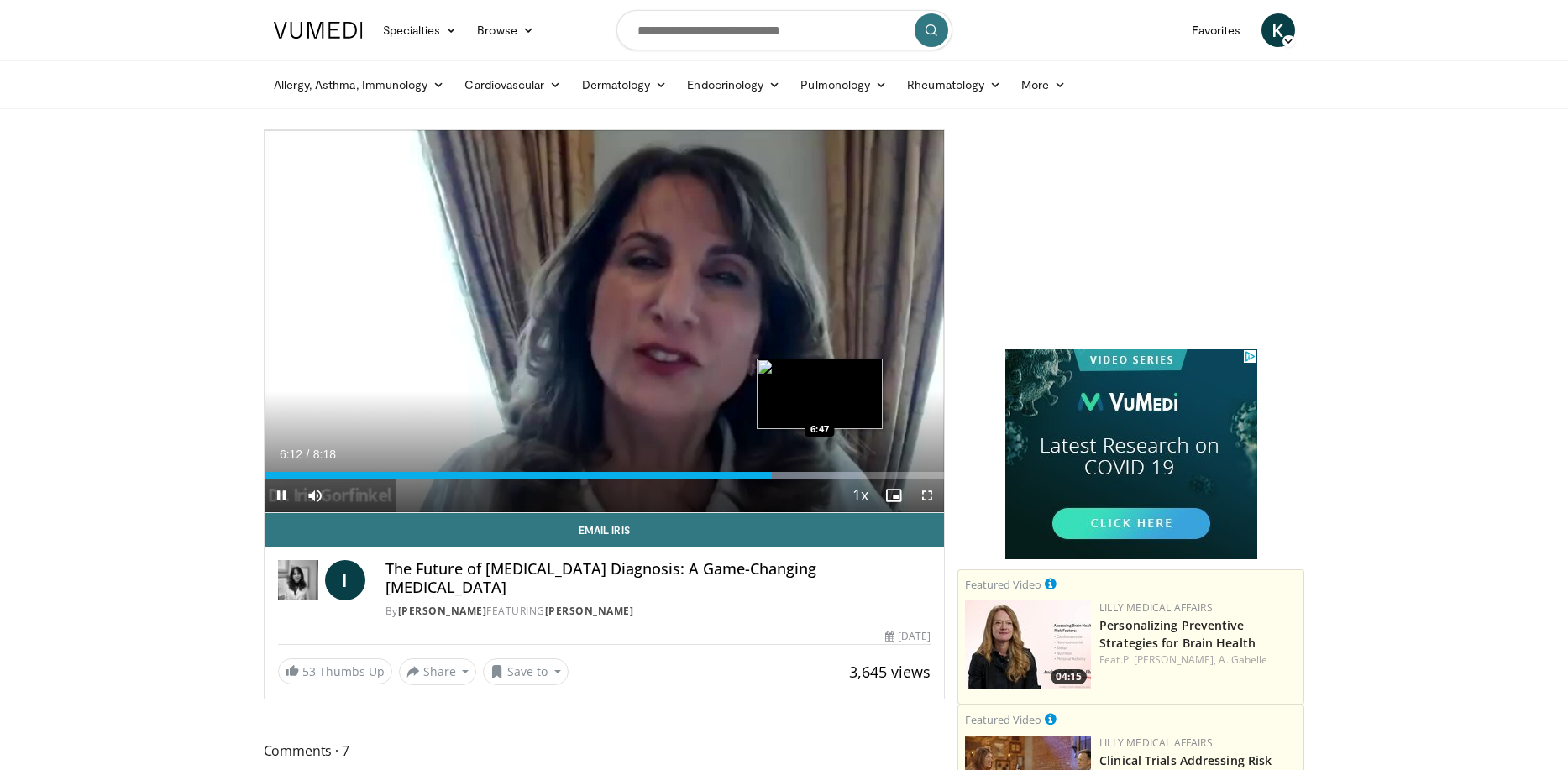
click at [821, 472] on div "Loaded : 87.59% 6:12 6:47" at bounding box center [605, 475] width 681 height 6
click at [860, 474] on div "Loaded : 95.55% 6:51 7:16" at bounding box center [605, 475] width 681 height 6
